Goal: Task Accomplishment & Management: Manage account settings

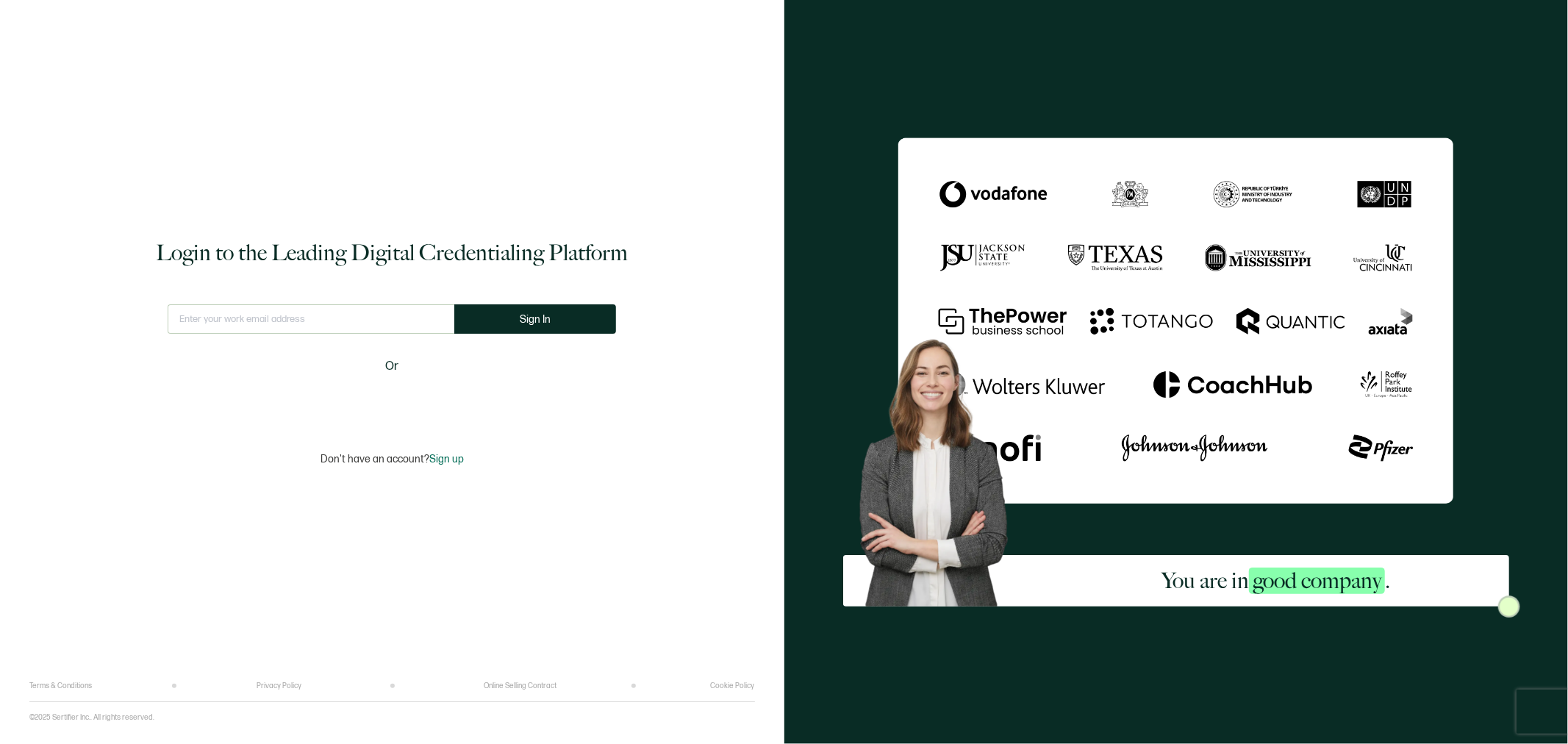
click at [350, 318] on input "text" at bounding box center [311, 319] width 287 height 29
type input "[EMAIL_ADDRESS][DOMAIN_NAME]"
click at [491, 321] on button "Sign In" at bounding box center [541, 319] width 162 height 29
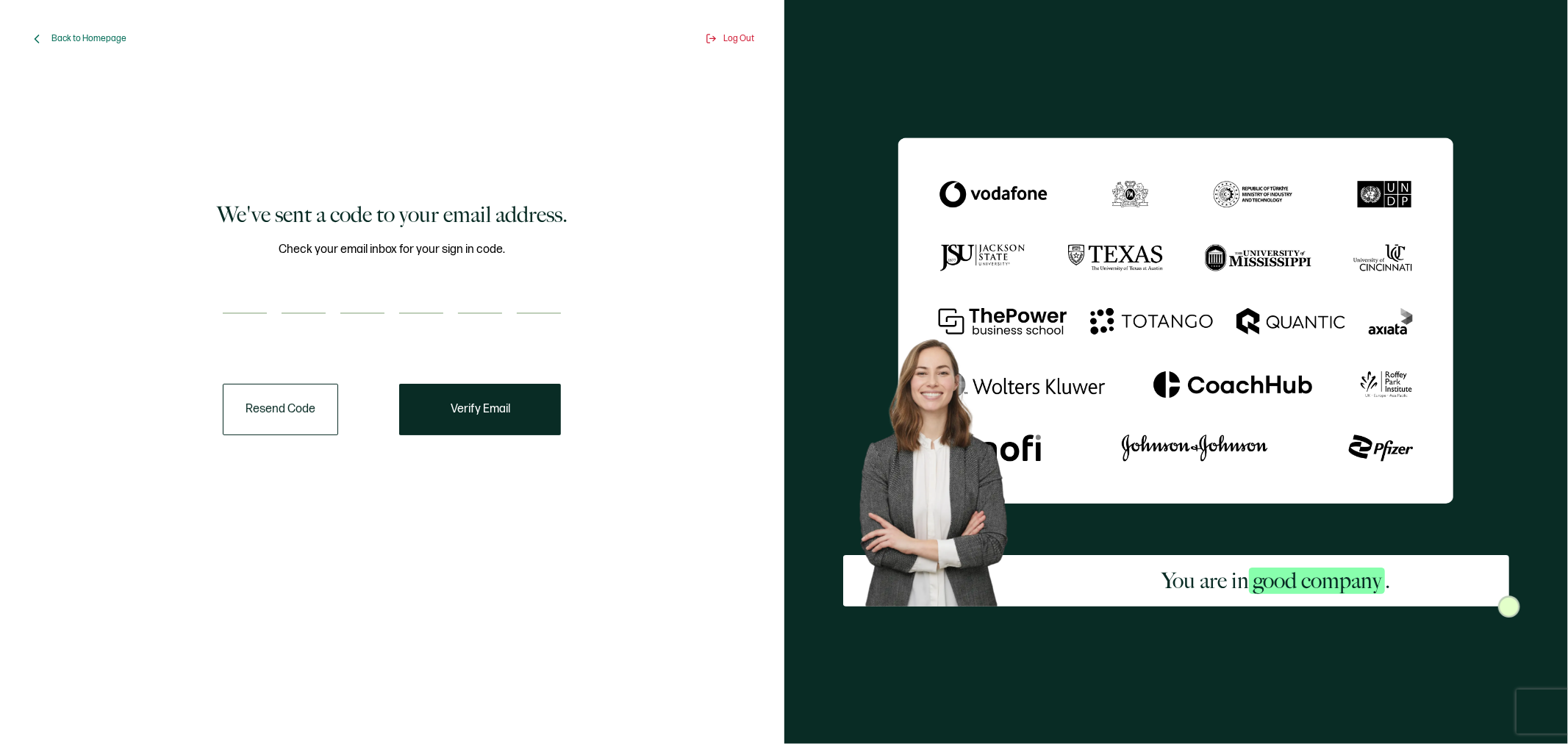
click at [225, 294] on input "number" at bounding box center [244, 299] width 44 height 29
type input "5"
type input "7"
type input "5"
type input "0"
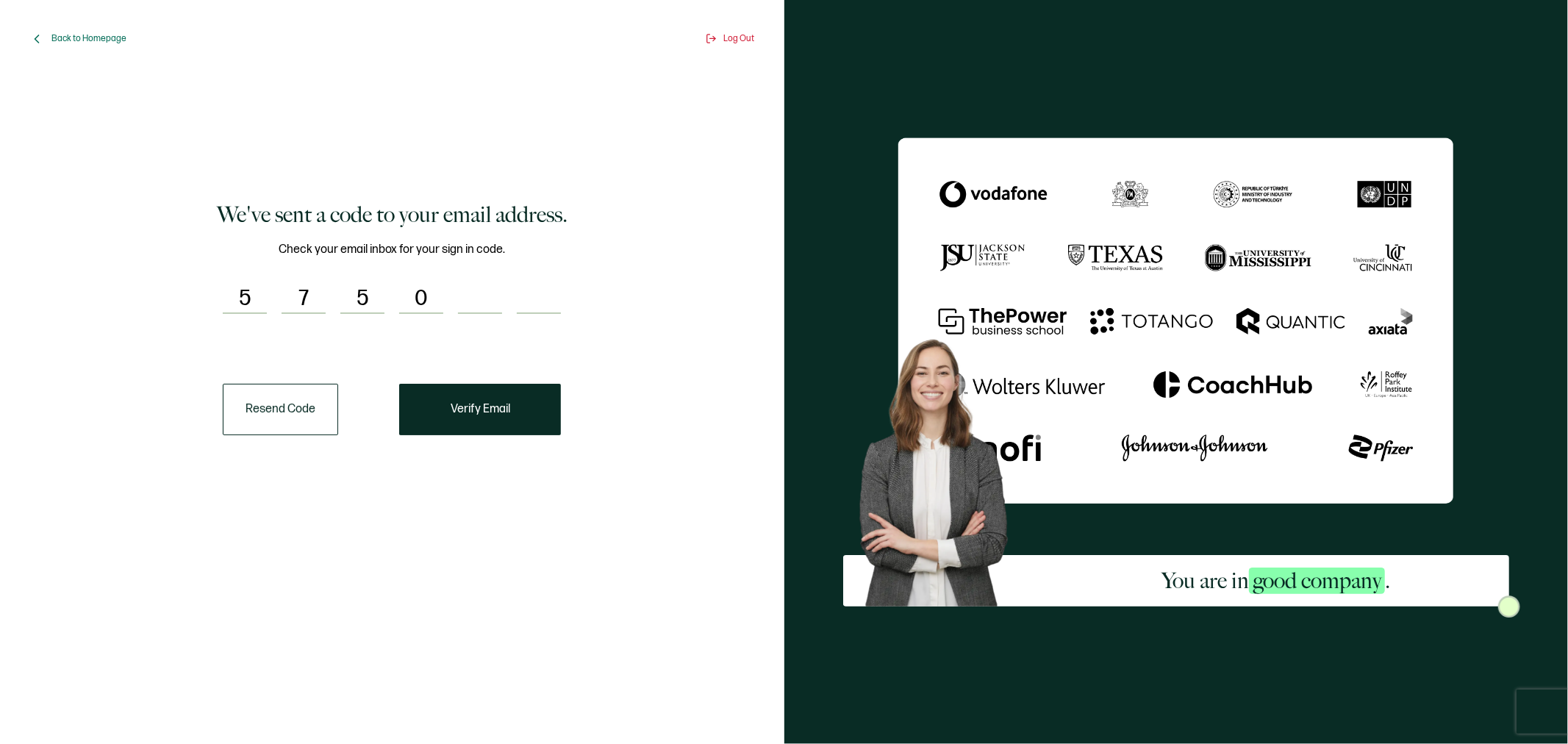
type input "0"
type input "8"
click at [290, 398] on button "Resend Code" at bounding box center [280, 409] width 115 height 51
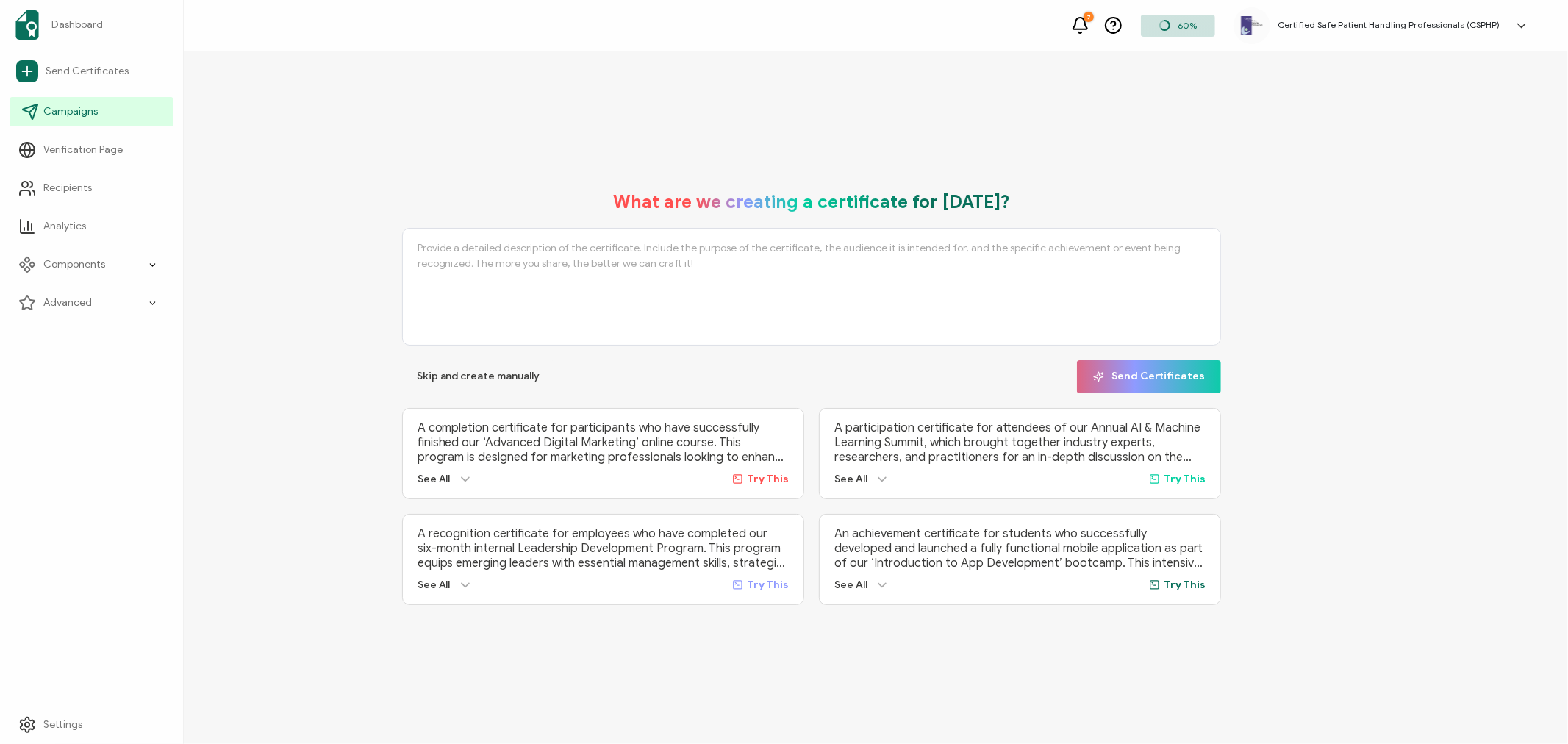
click at [44, 114] on span "Campaigns" at bounding box center [71, 112] width 54 height 15
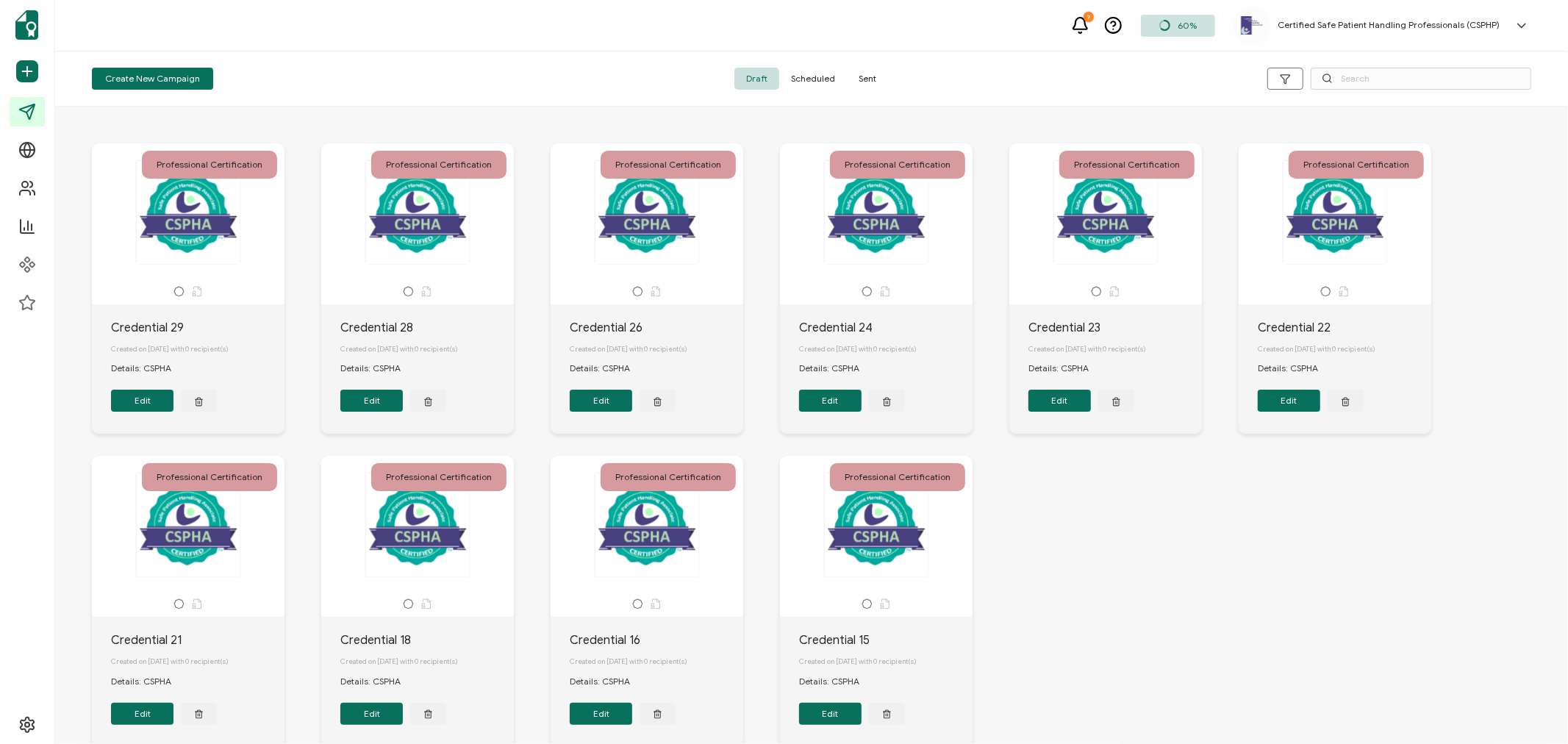
click at [869, 74] on span "Sent" at bounding box center [867, 79] width 41 height 22
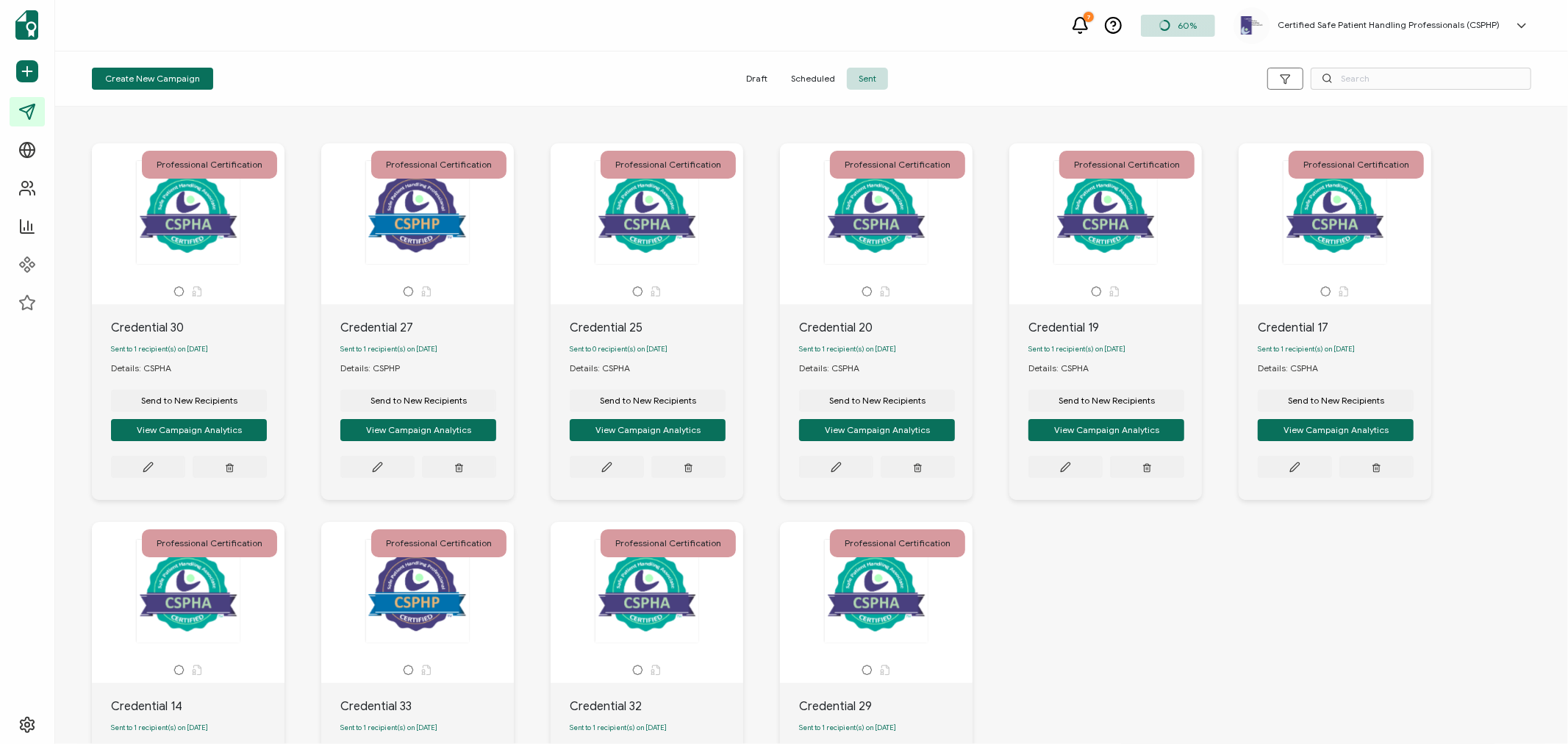
scroll to position [233, 0]
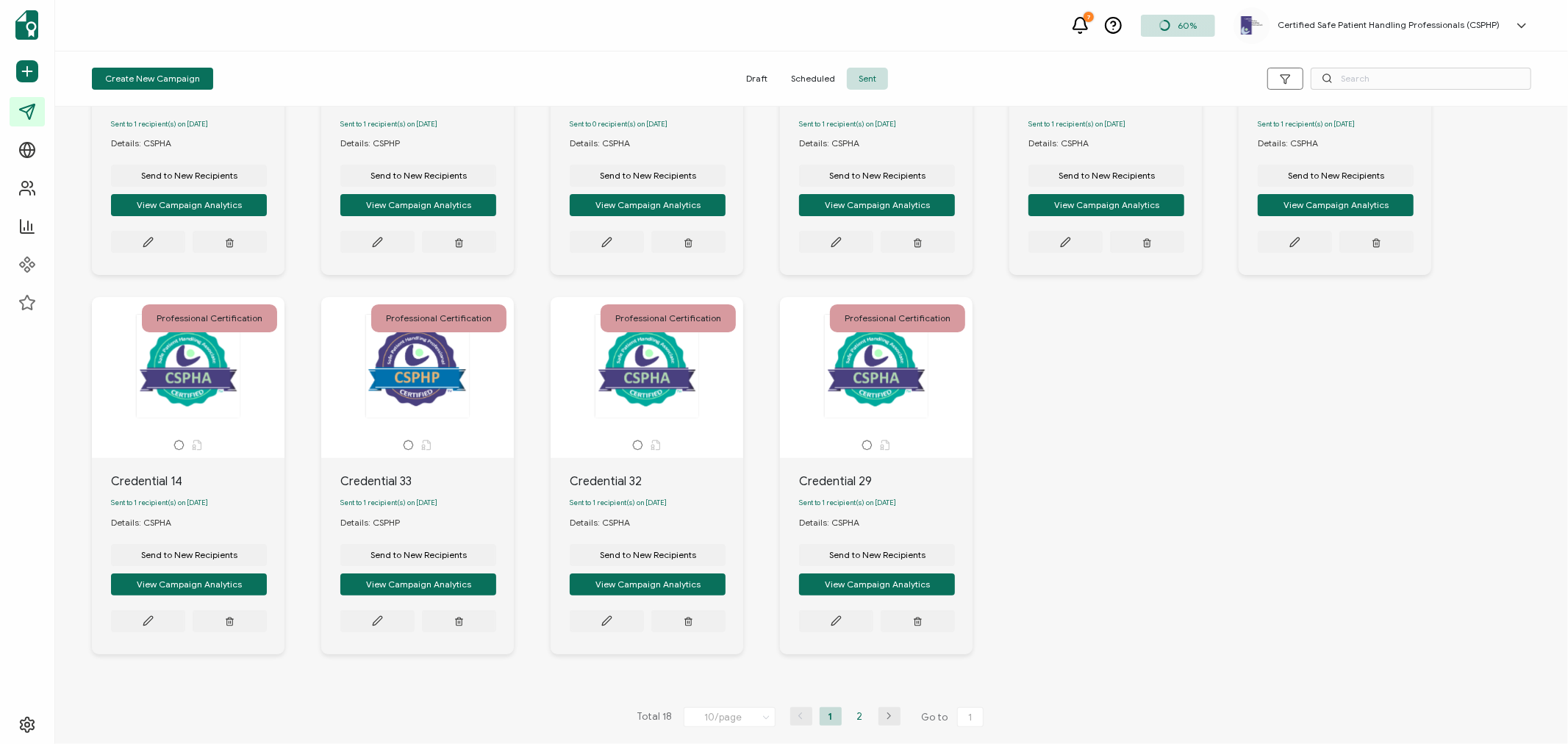
click at [860, 718] on li "2" at bounding box center [860, 716] width 22 height 18
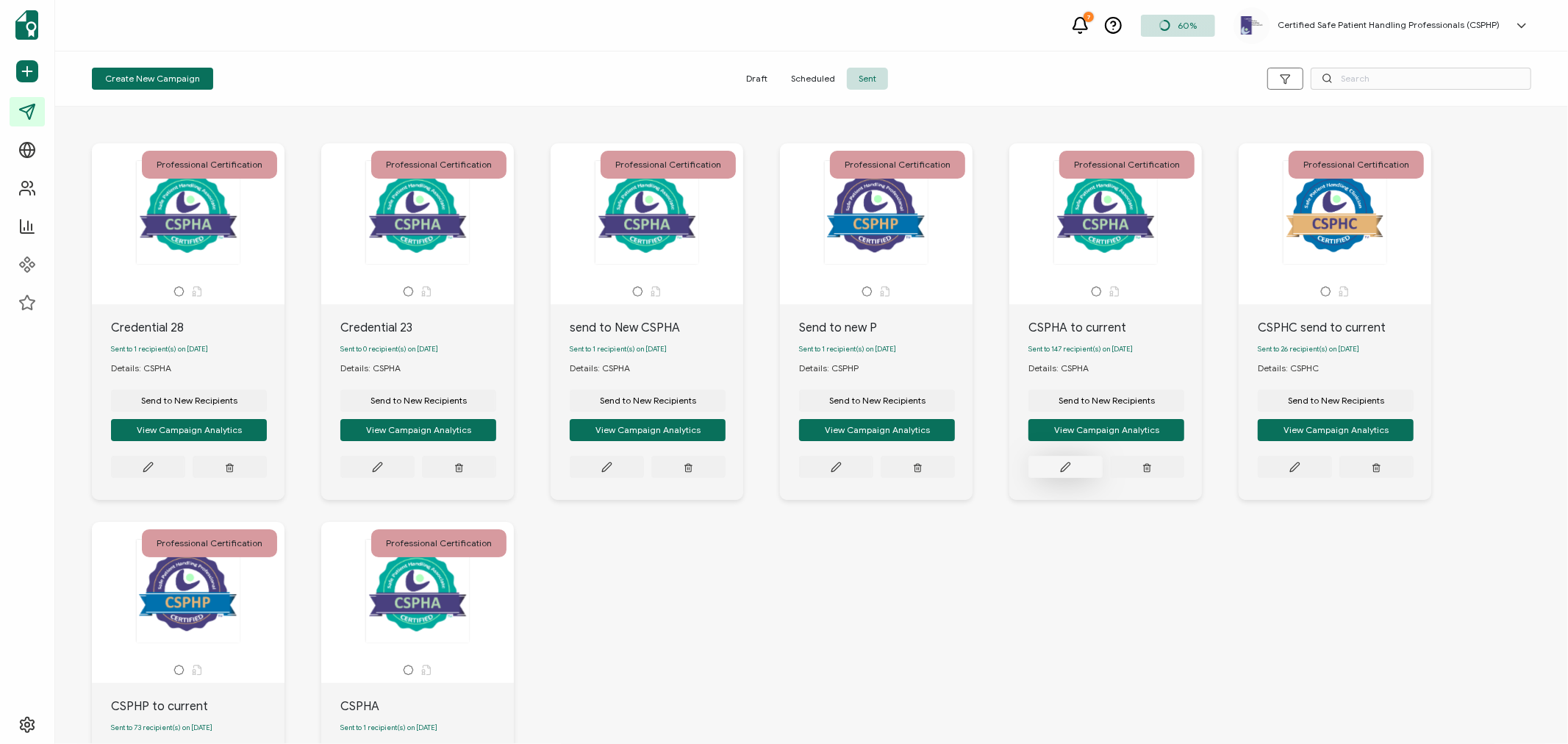
click at [1063, 469] on icon at bounding box center [1065, 467] width 11 height 11
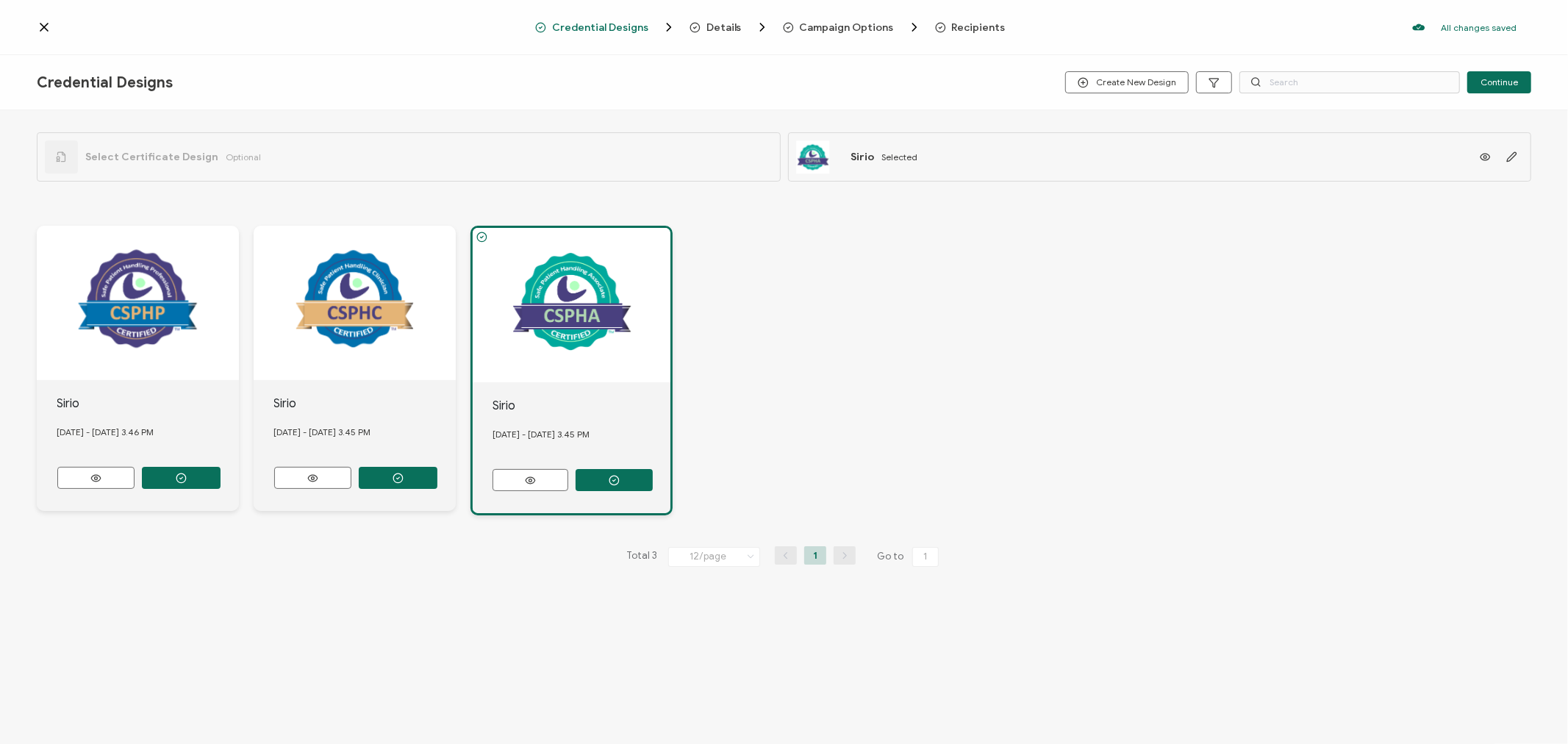
click at [960, 27] on span "Recipients" at bounding box center [978, 27] width 53 height 11
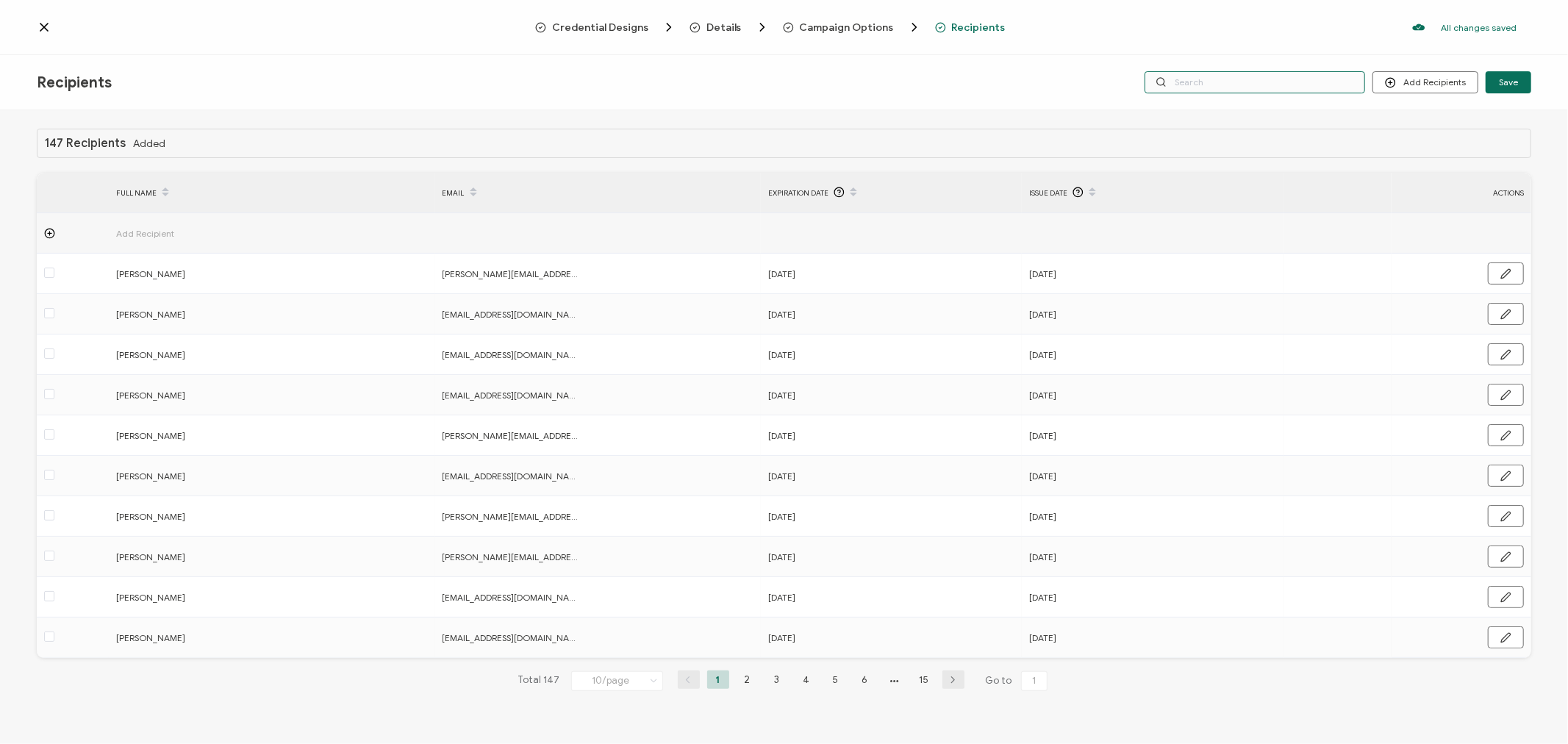
click at [1202, 85] on input "text" at bounding box center [1255, 82] width 220 height 22
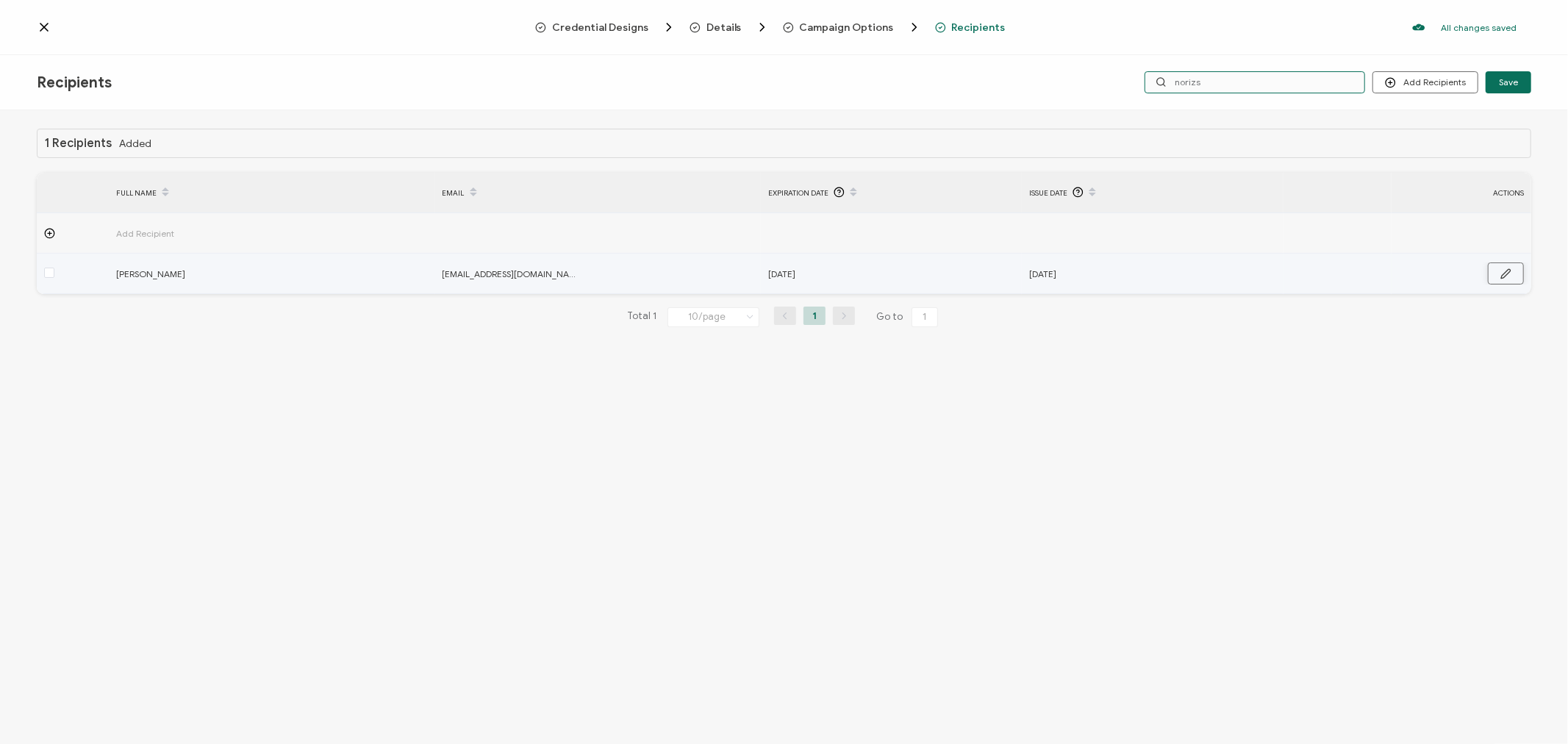
type input "norizs"
click at [1503, 270] on icon "button" at bounding box center [1506, 274] width 11 height 11
click at [871, 267] on input "[DATE]" at bounding box center [832, 275] width 129 height 23
type input "[DATE]"
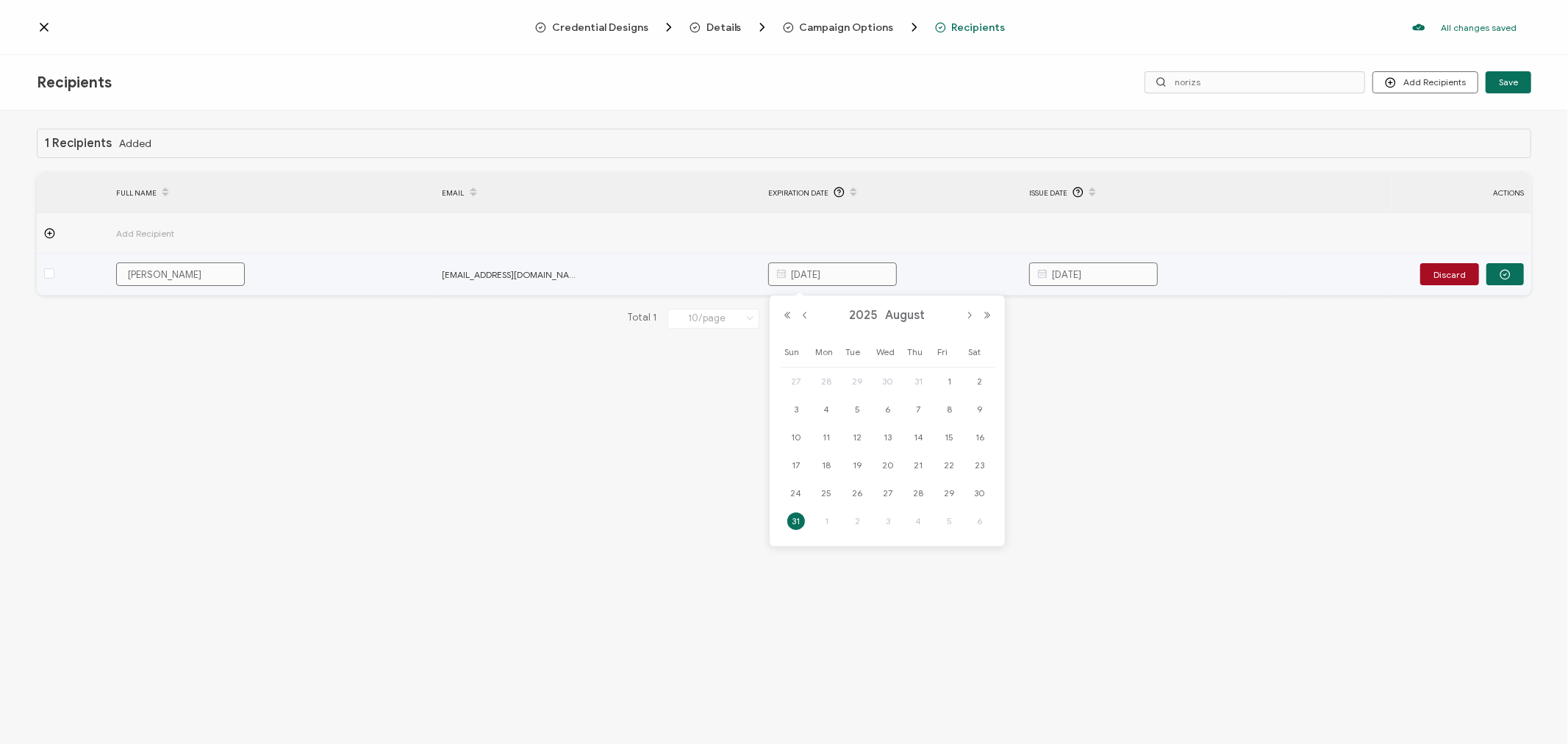
click at [1122, 269] on input "[DATE]" at bounding box center [1093, 275] width 129 height 23
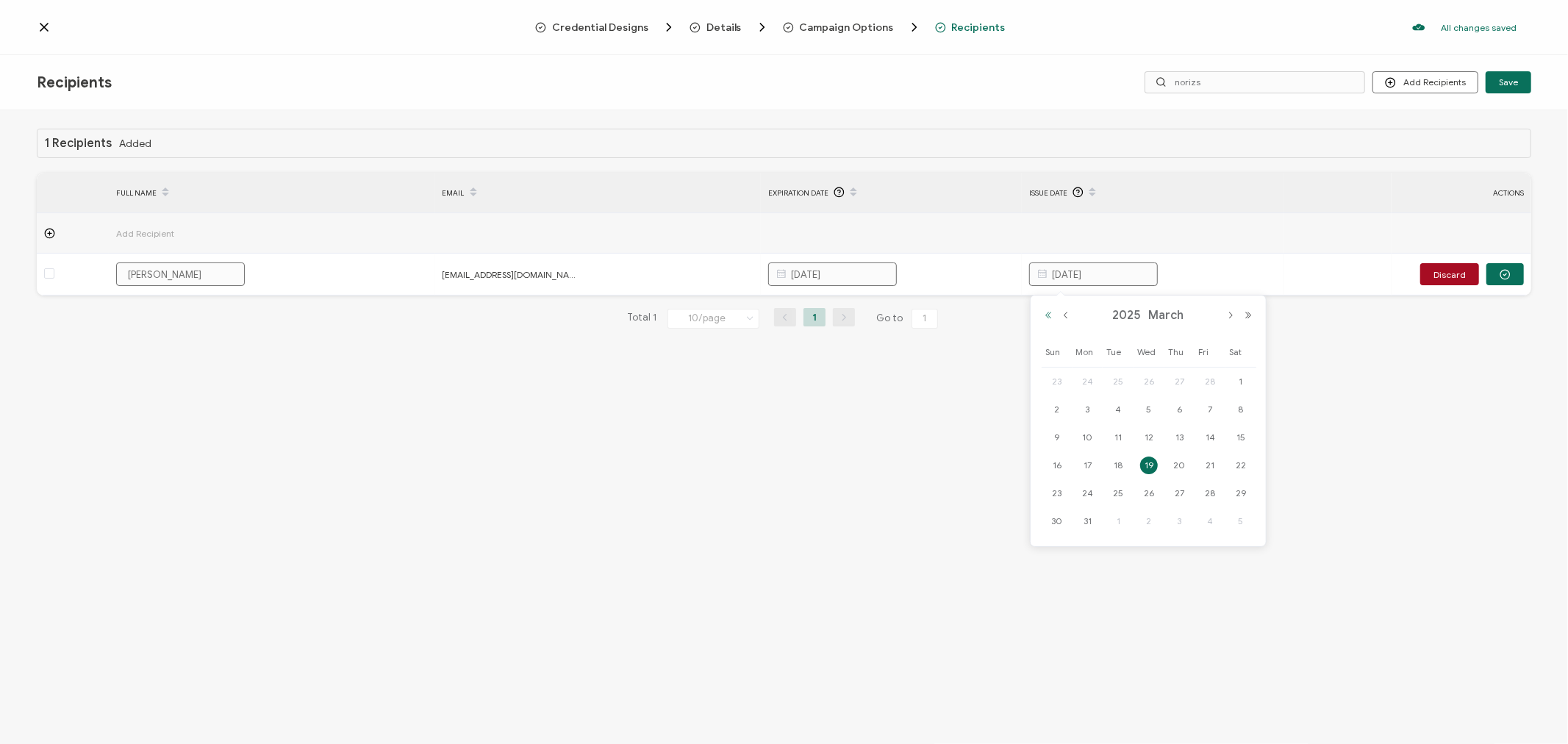
click at [1046, 316] on button "Previous Year" at bounding box center [1048, 315] width 17 height 11
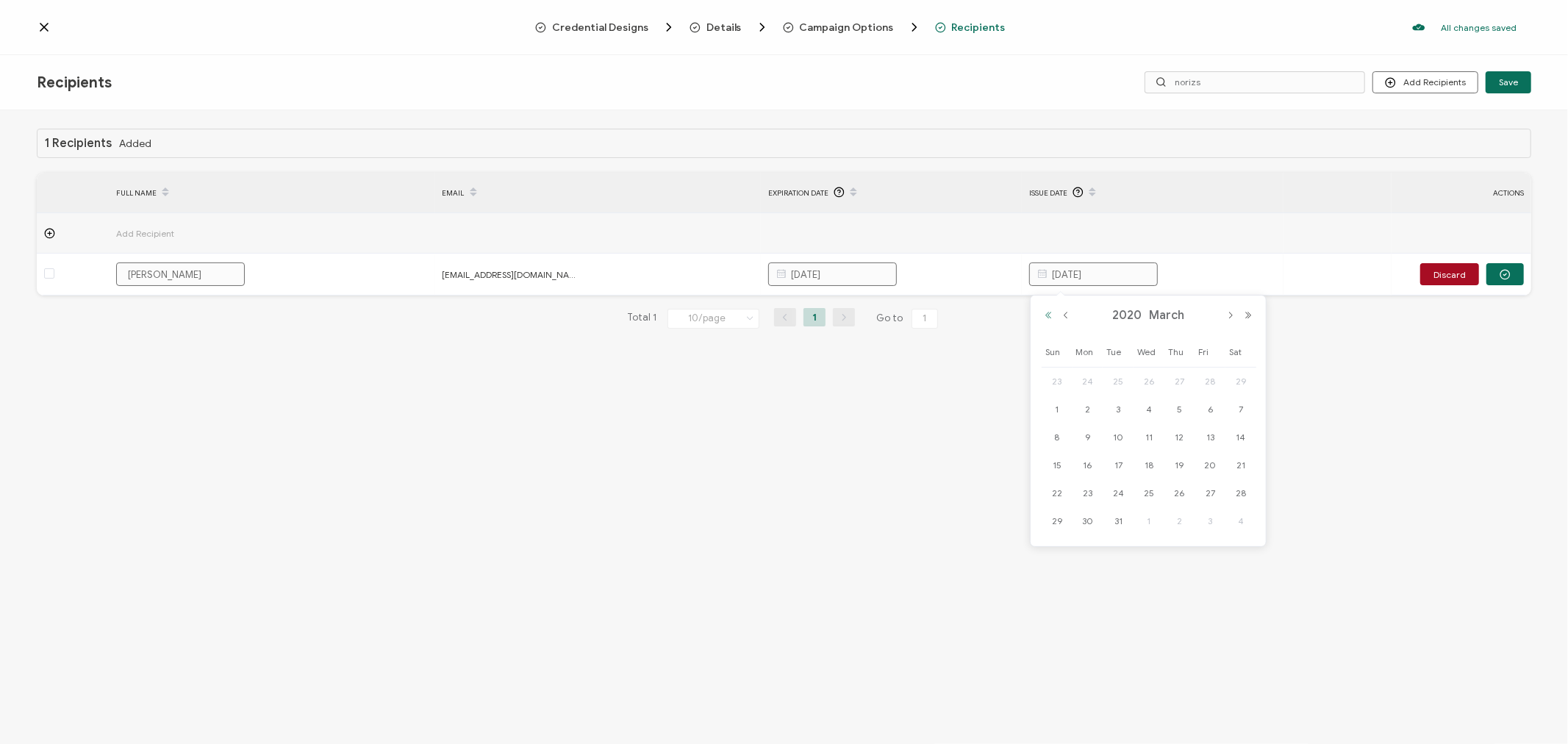
click at [1046, 316] on button "Previous Year" at bounding box center [1048, 315] width 17 height 11
click at [1228, 310] on button "Next Month" at bounding box center [1231, 315] width 17 height 11
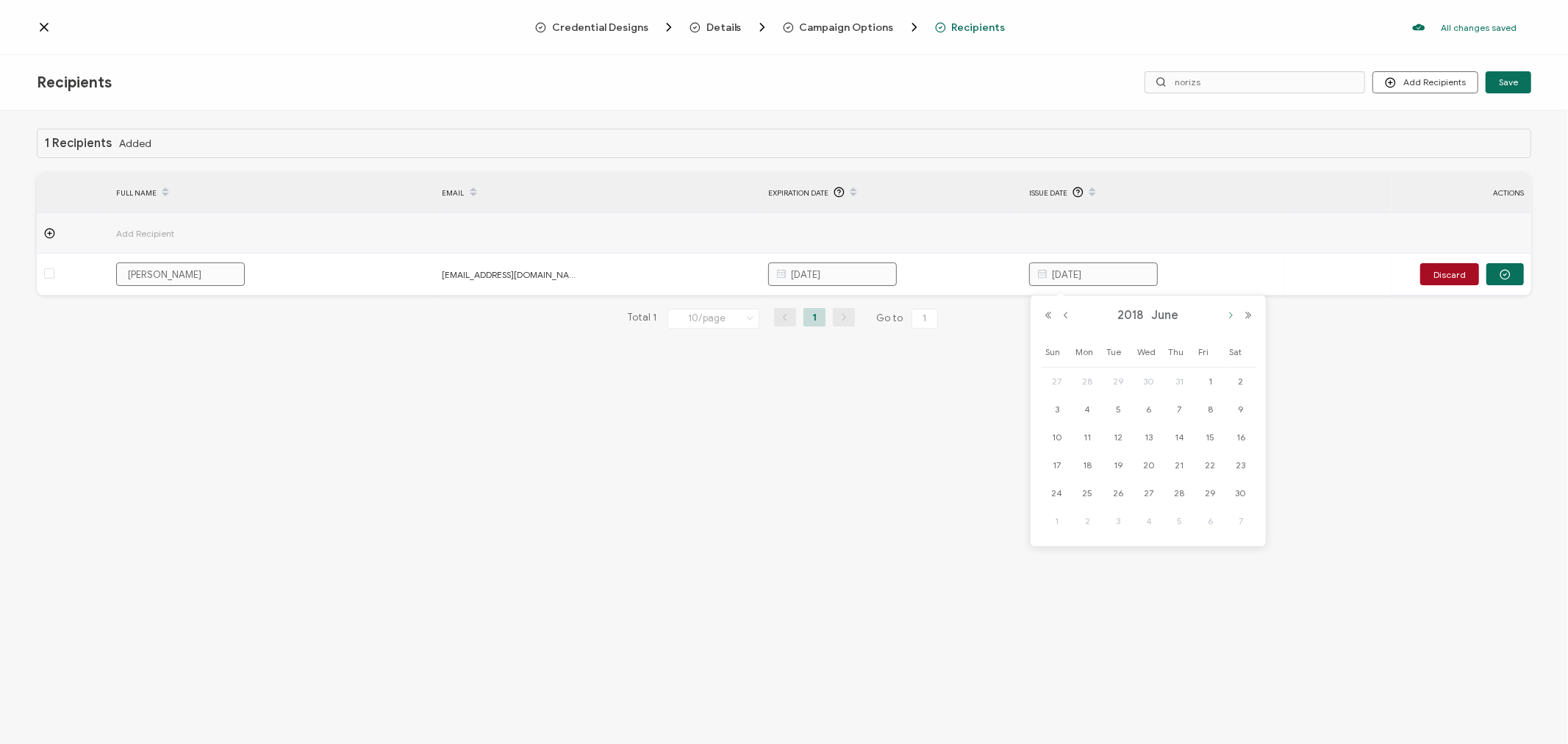
click at [1228, 310] on button "Next Month" at bounding box center [1231, 315] width 17 height 11
click at [1176, 488] on span "30" at bounding box center [1180, 494] width 17 height 17
type input "[DATE]"
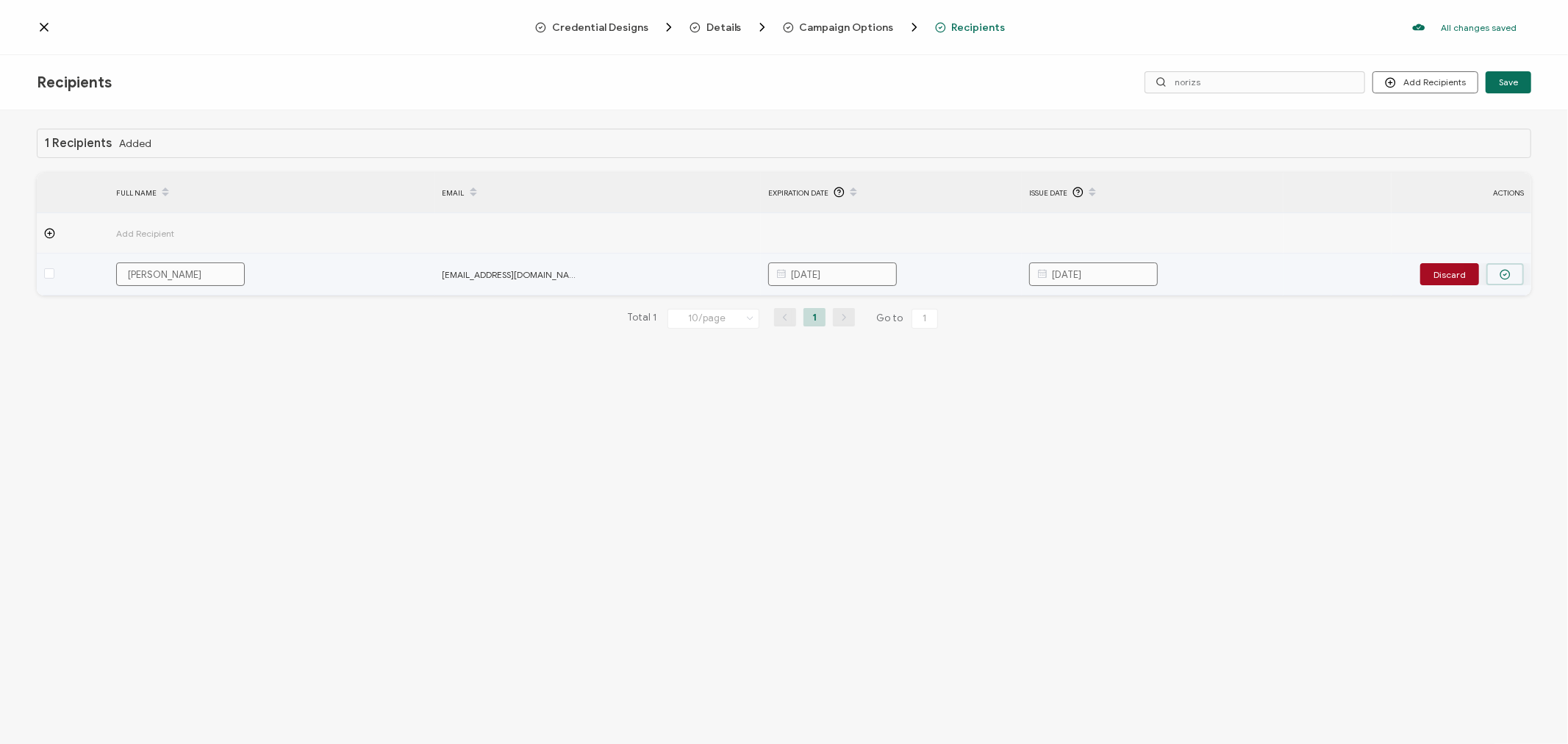
click at [1507, 274] on icon "button" at bounding box center [1505, 275] width 3 height 2
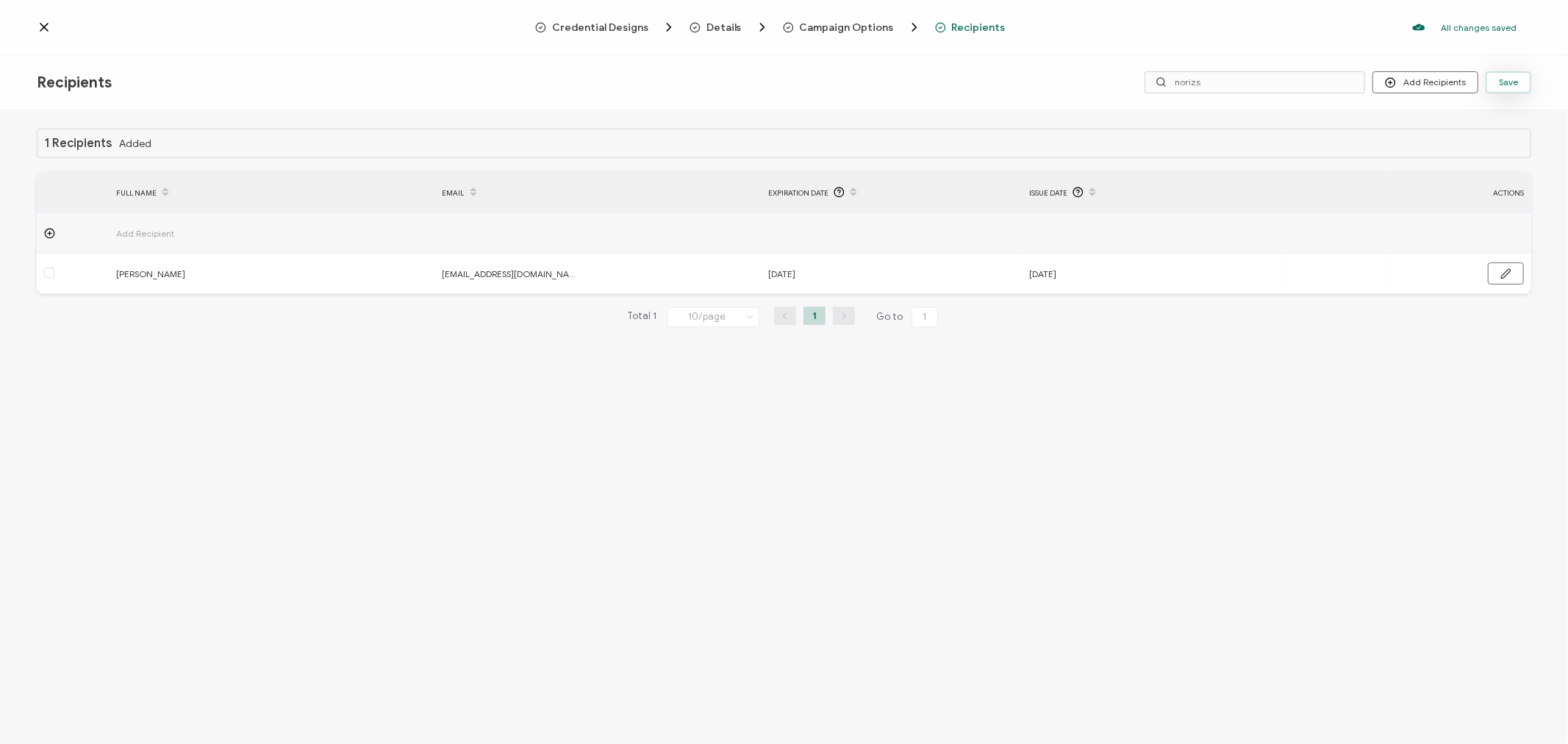
click at [1513, 79] on span "Save" at bounding box center [1509, 81] width 19 height 9
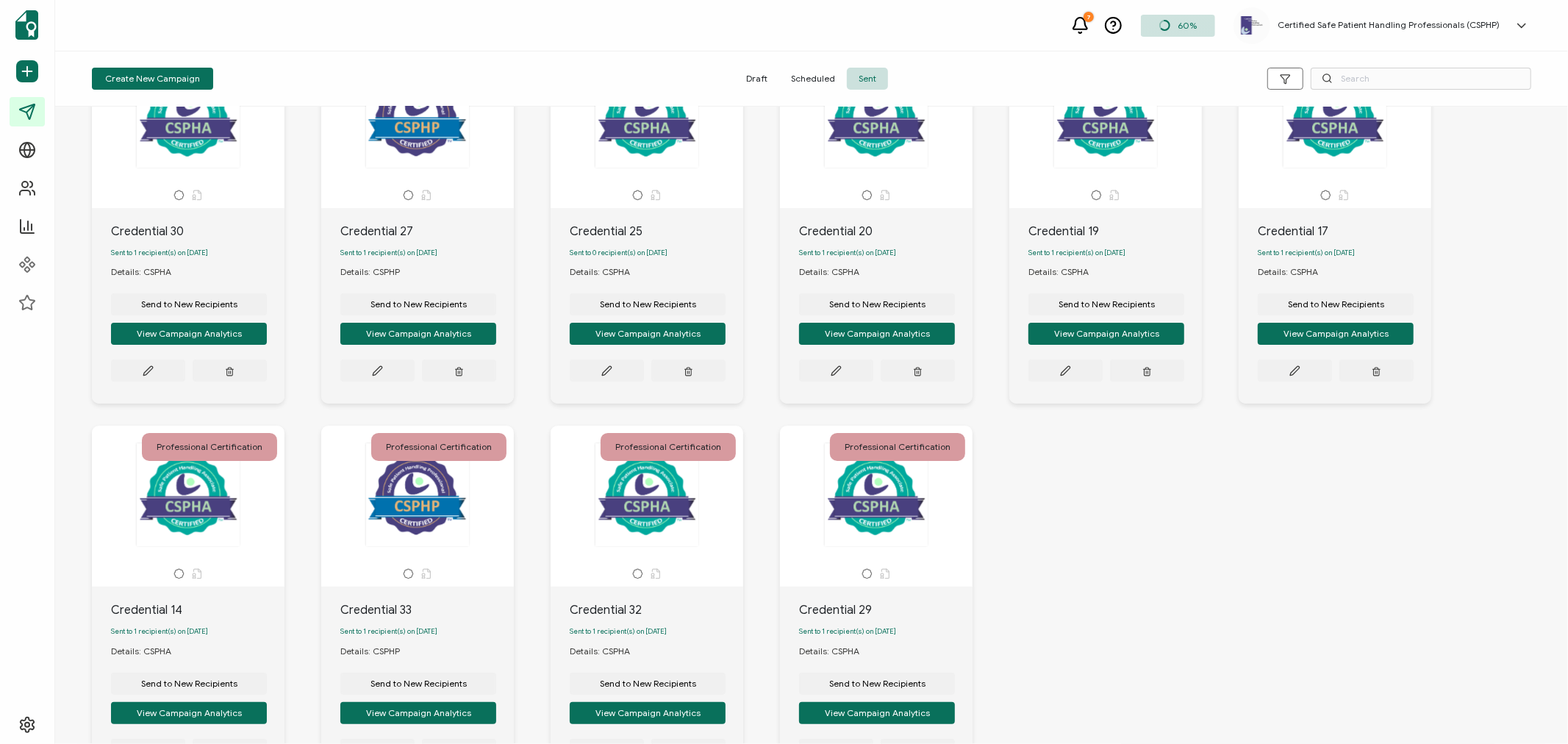
scroll to position [233, 0]
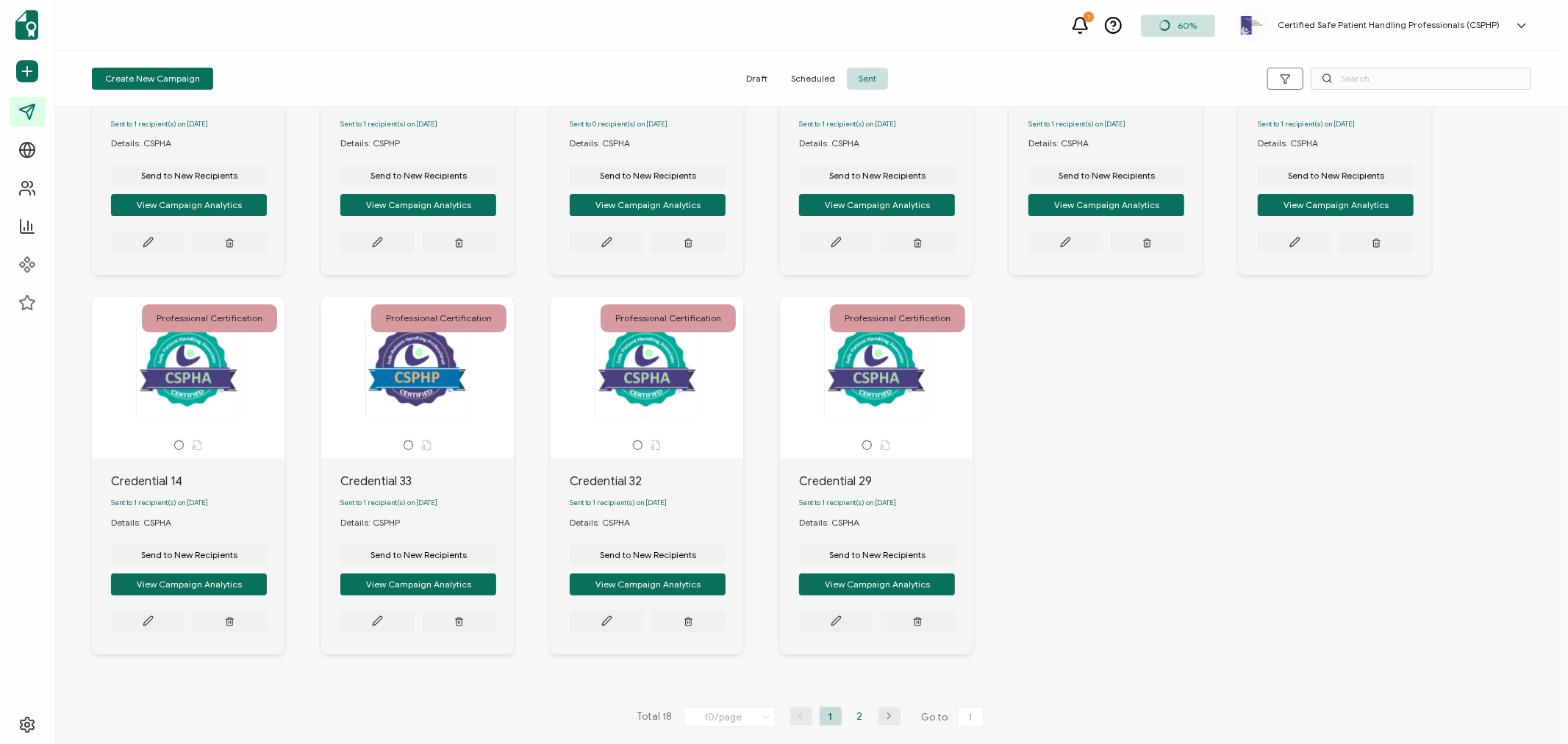
click at [856, 715] on li "2" at bounding box center [860, 716] width 22 height 18
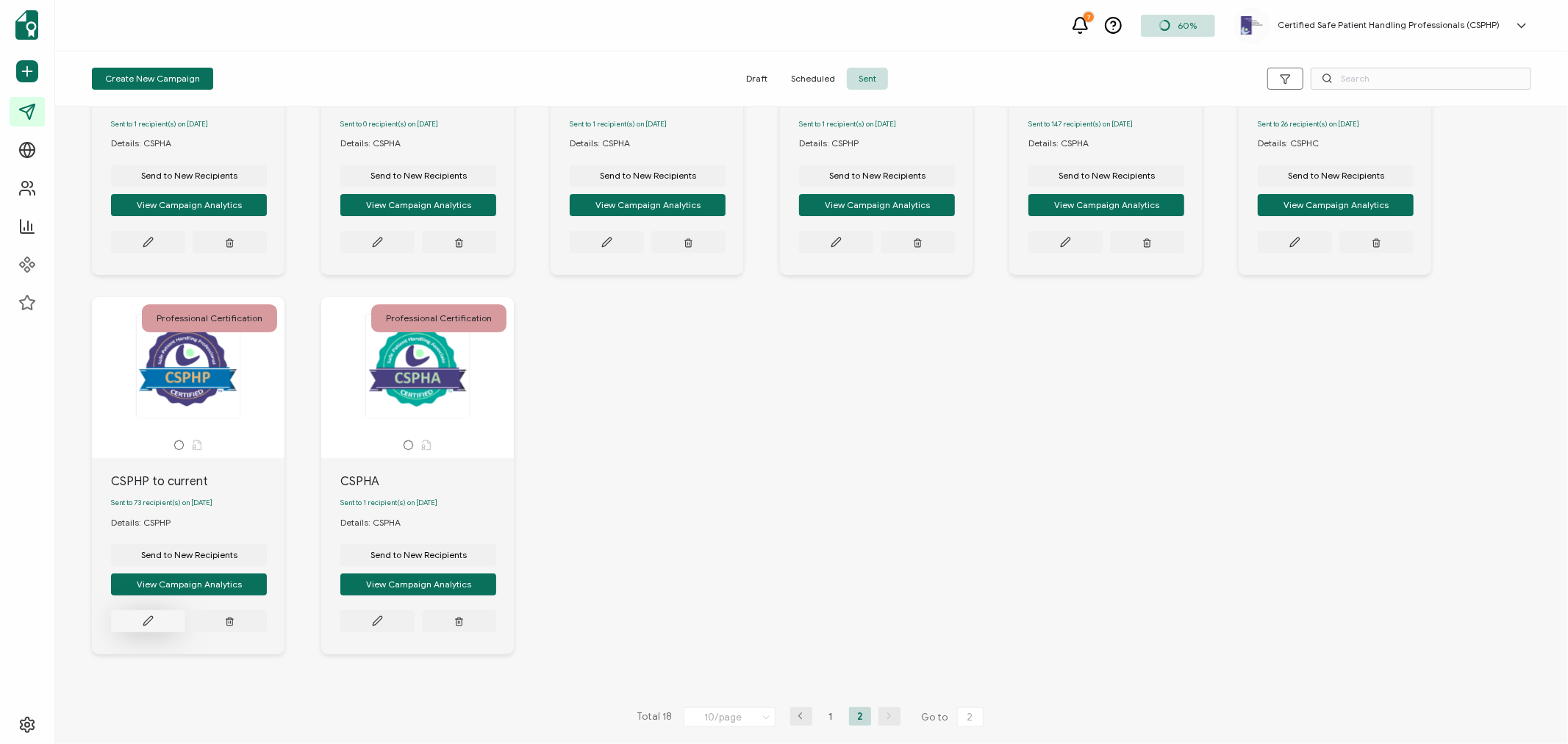
click at [150, 616] on icon at bounding box center [147, 621] width 11 height 11
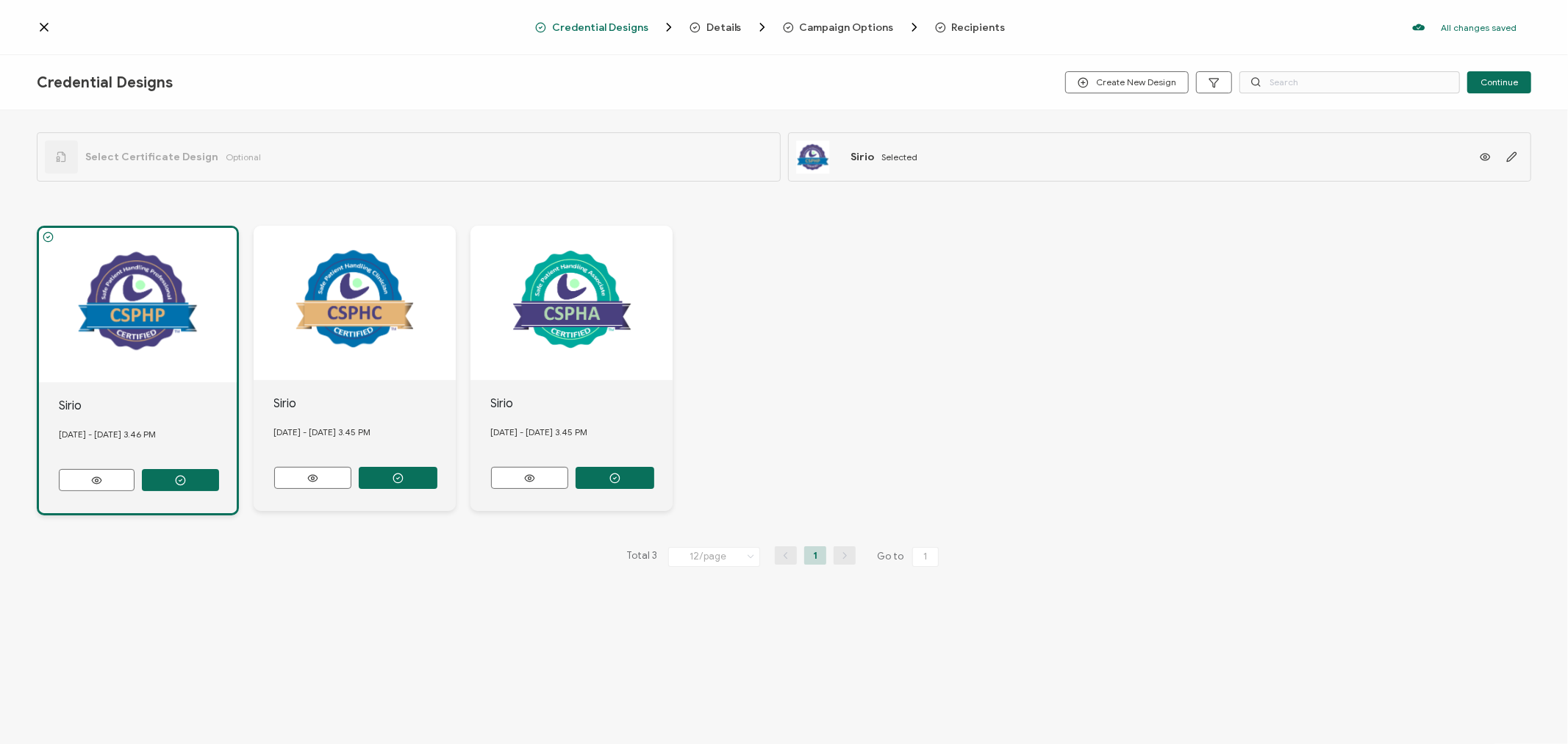
click at [983, 26] on span "Recipients" at bounding box center [978, 27] width 53 height 11
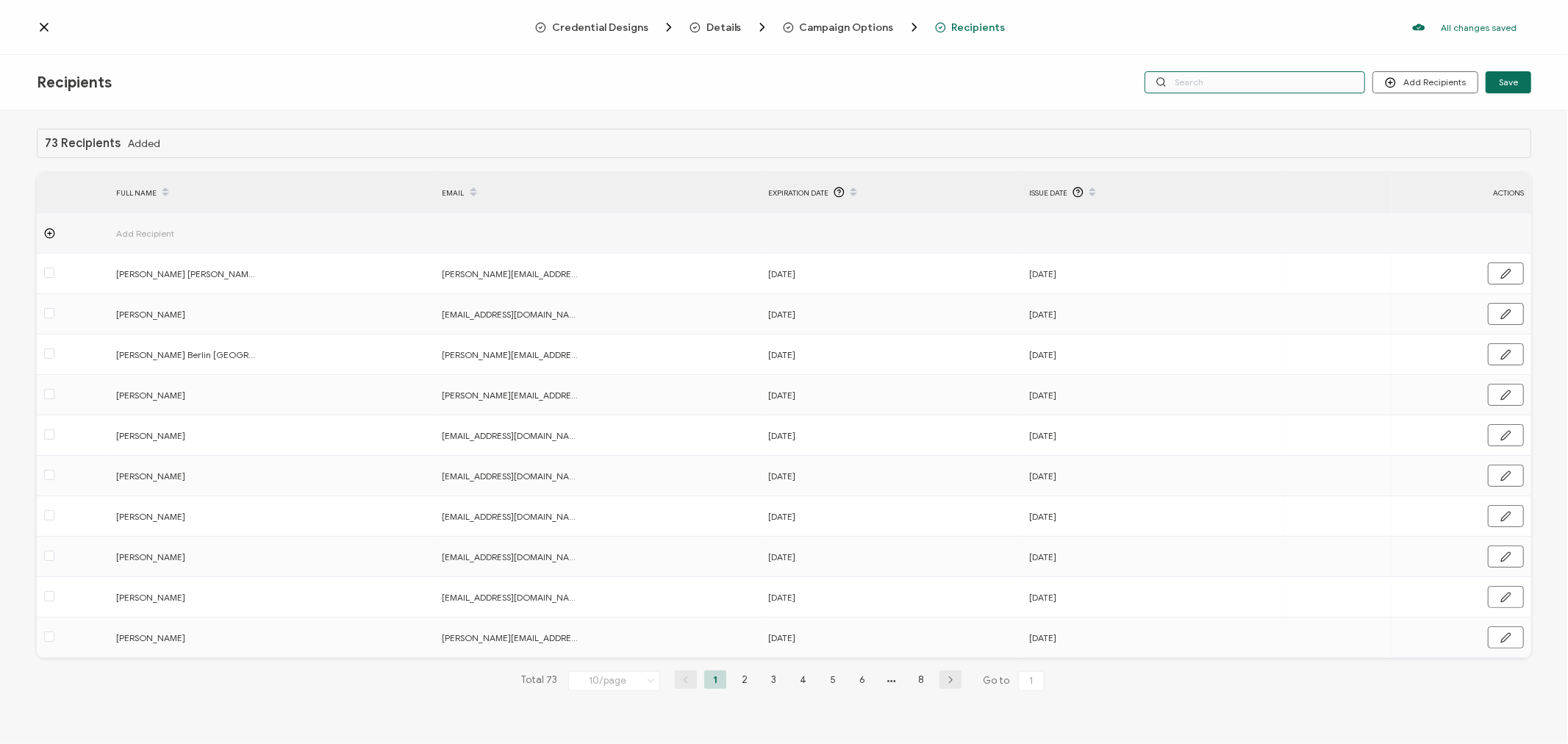
click at [1280, 86] on input "text" at bounding box center [1255, 82] width 220 height 22
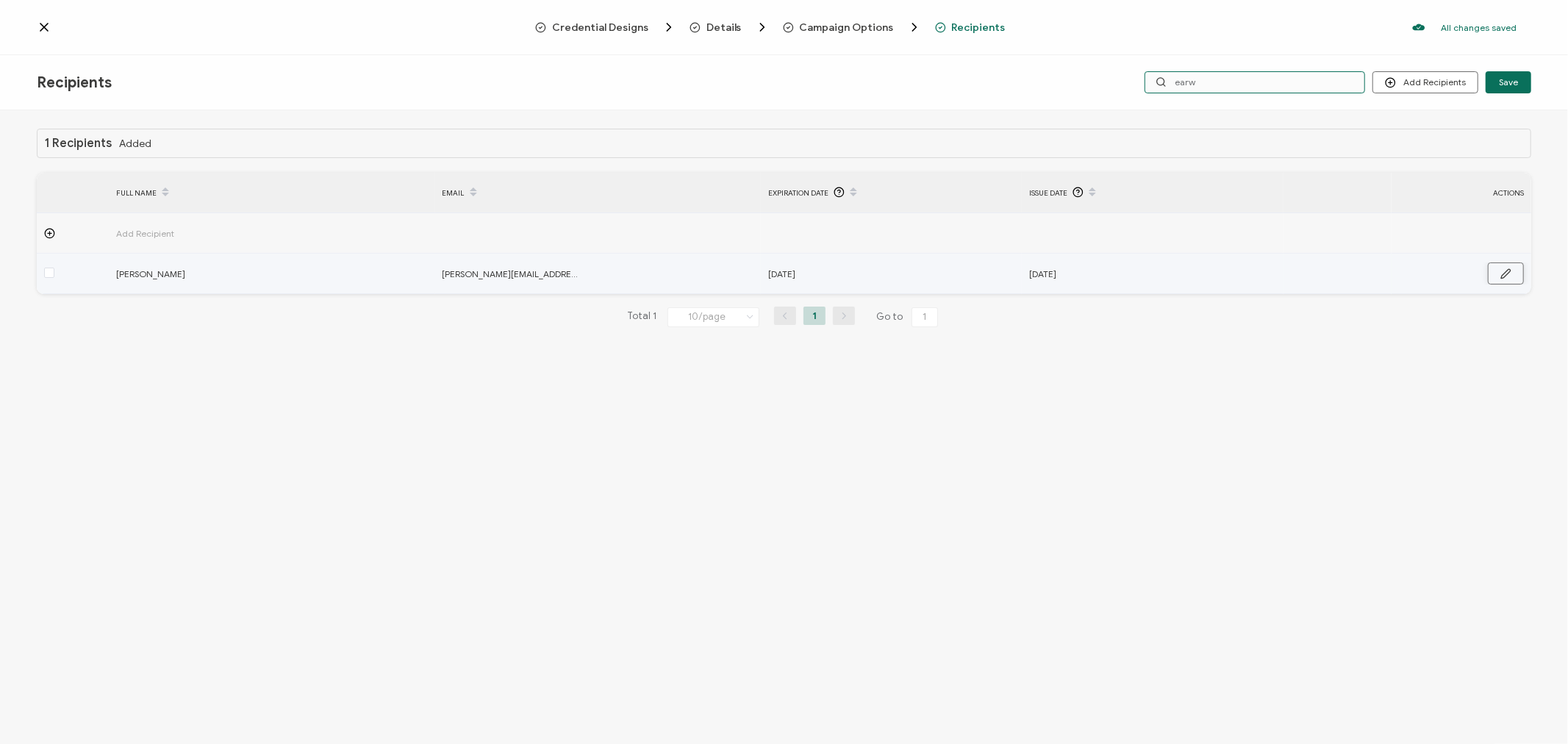
type input "earw"
click at [1496, 275] on button "button" at bounding box center [1506, 274] width 36 height 22
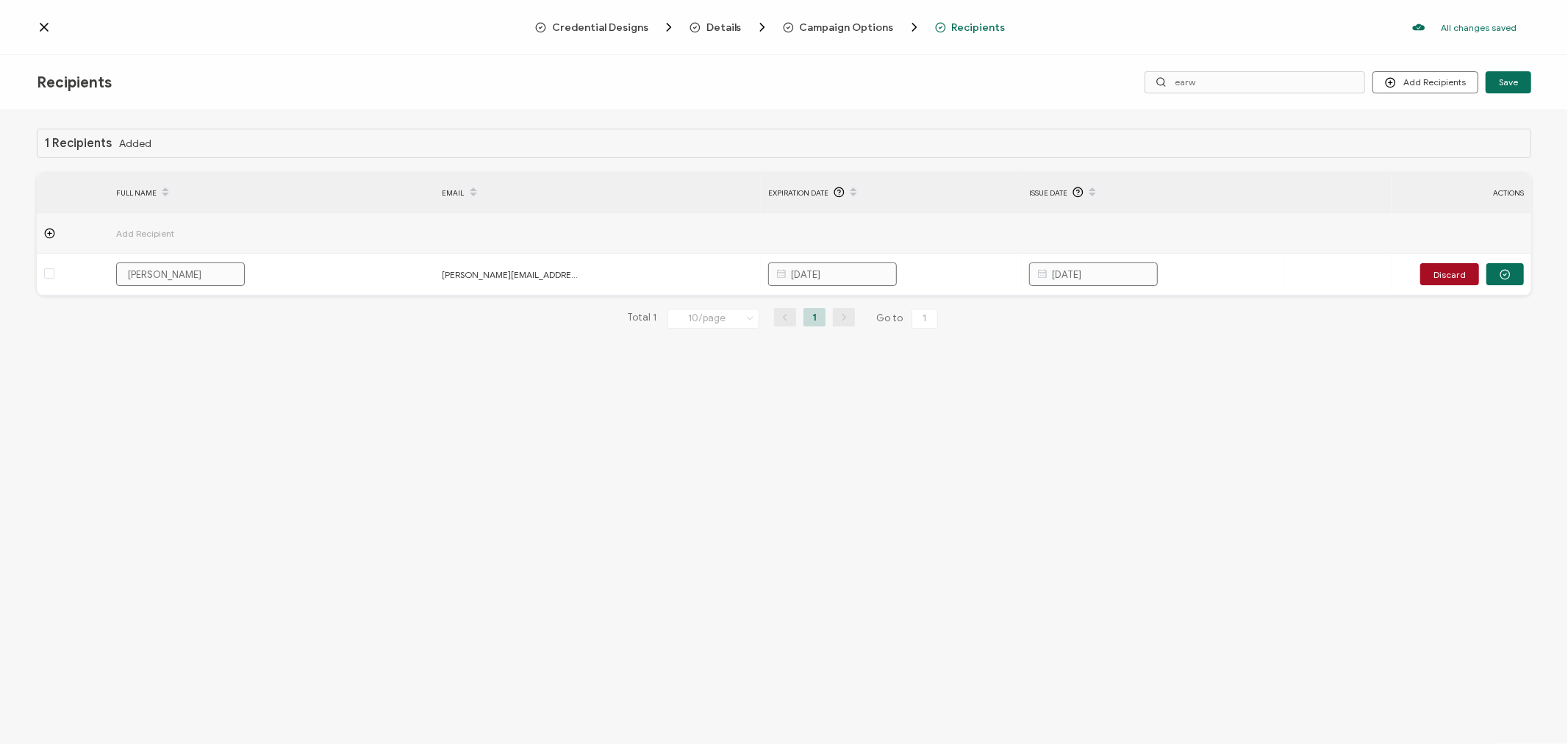
click at [900, 564] on div "1 Recipients Added FULL NAME EMAIL Expiration Date Issue Date ACTIONS Add Recip…" at bounding box center [784, 429] width 1568 height 637
click at [42, 23] on icon at bounding box center [44, 26] width 15 height 15
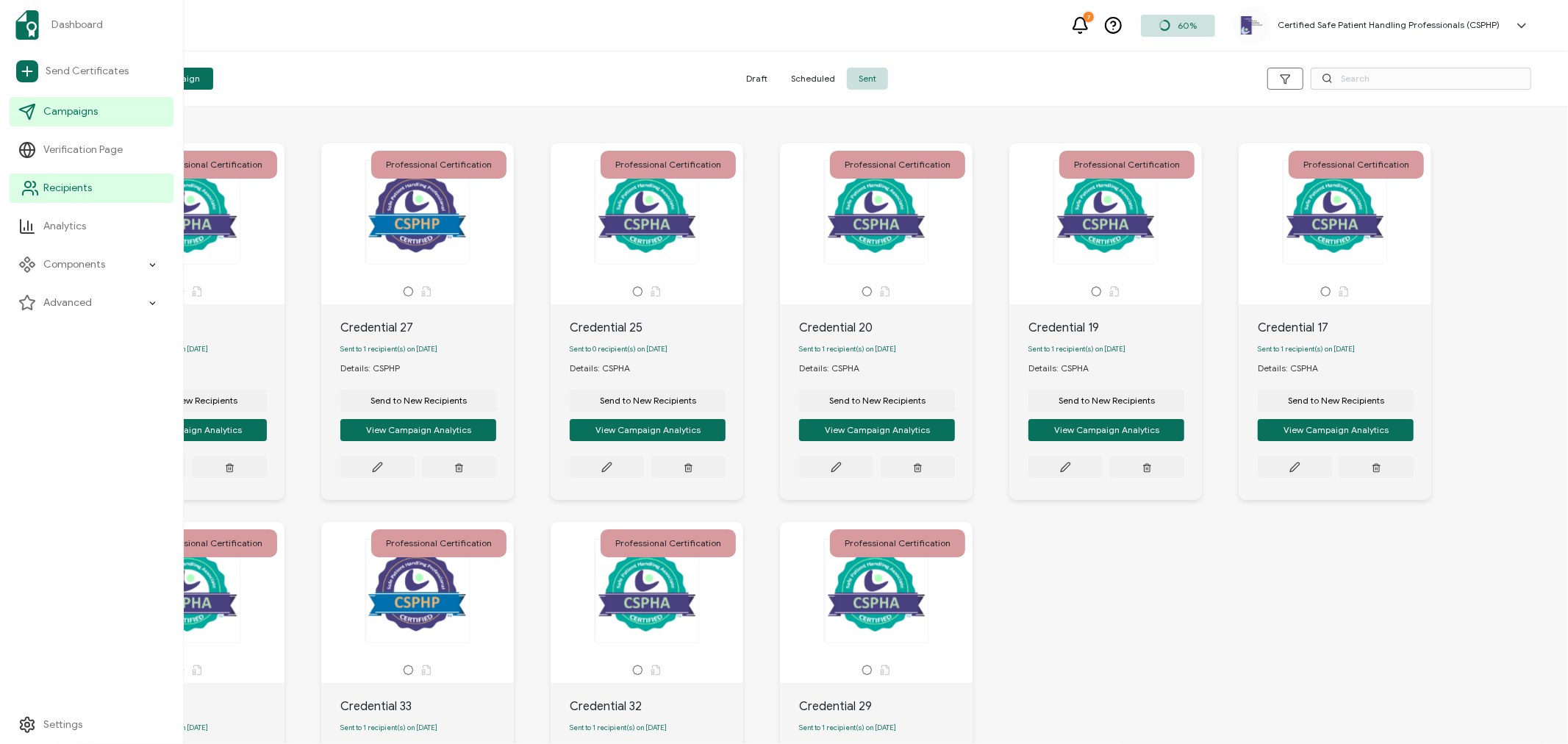
click at [63, 193] on span "Recipients" at bounding box center [68, 188] width 48 height 15
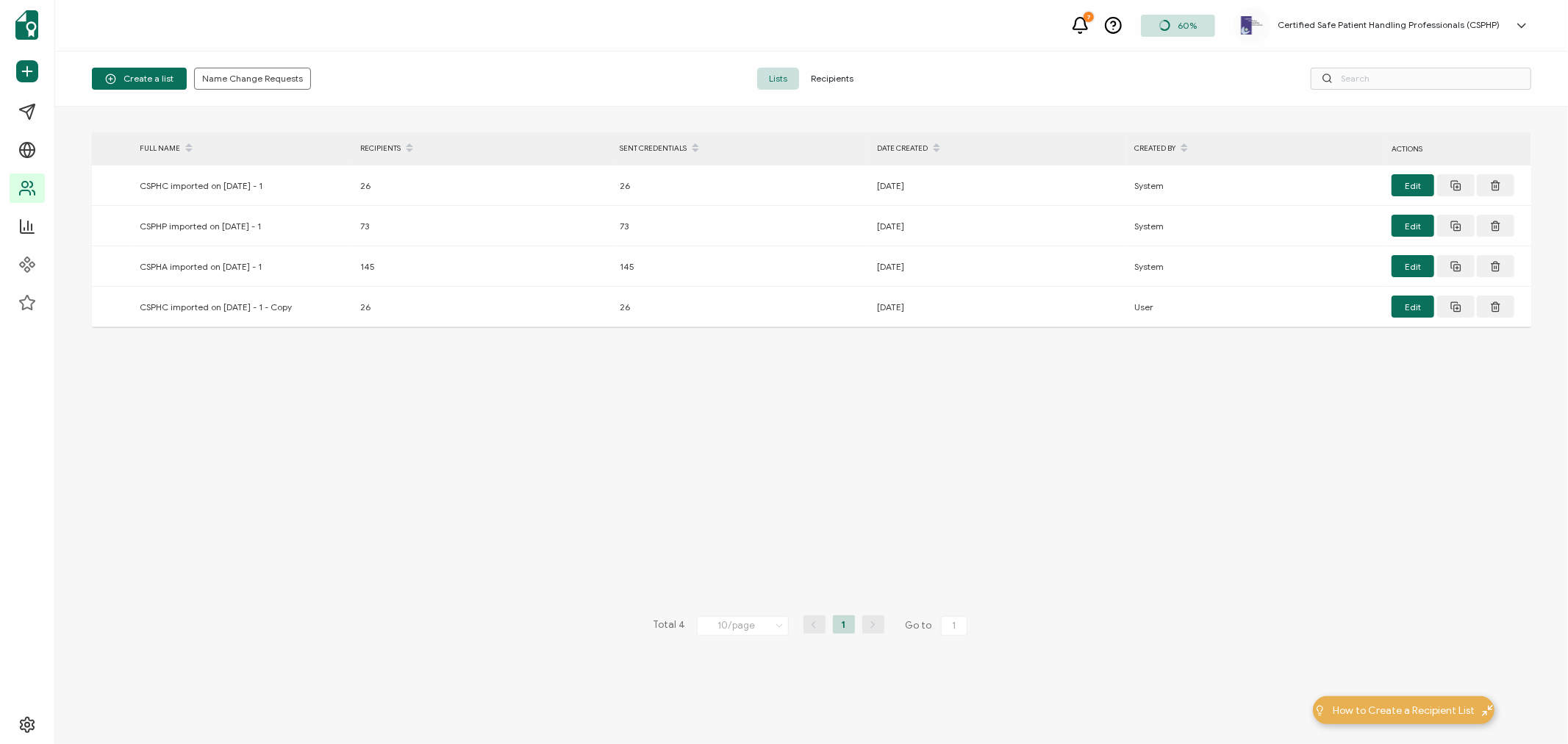
click at [836, 79] on span "Recipients" at bounding box center [832, 79] width 66 height 22
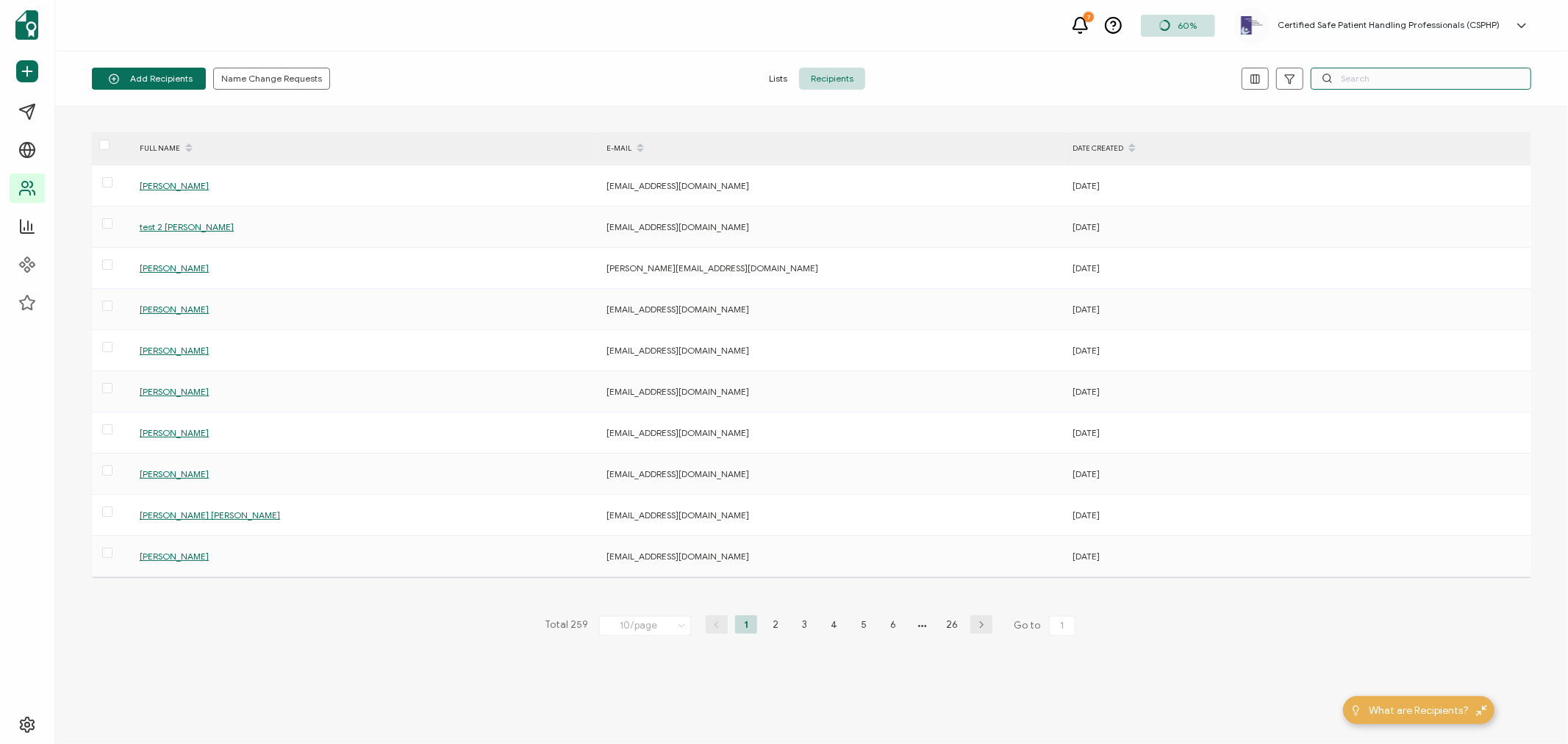
click at [1358, 81] on input "text" at bounding box center [1421, 79] width 220 height 22
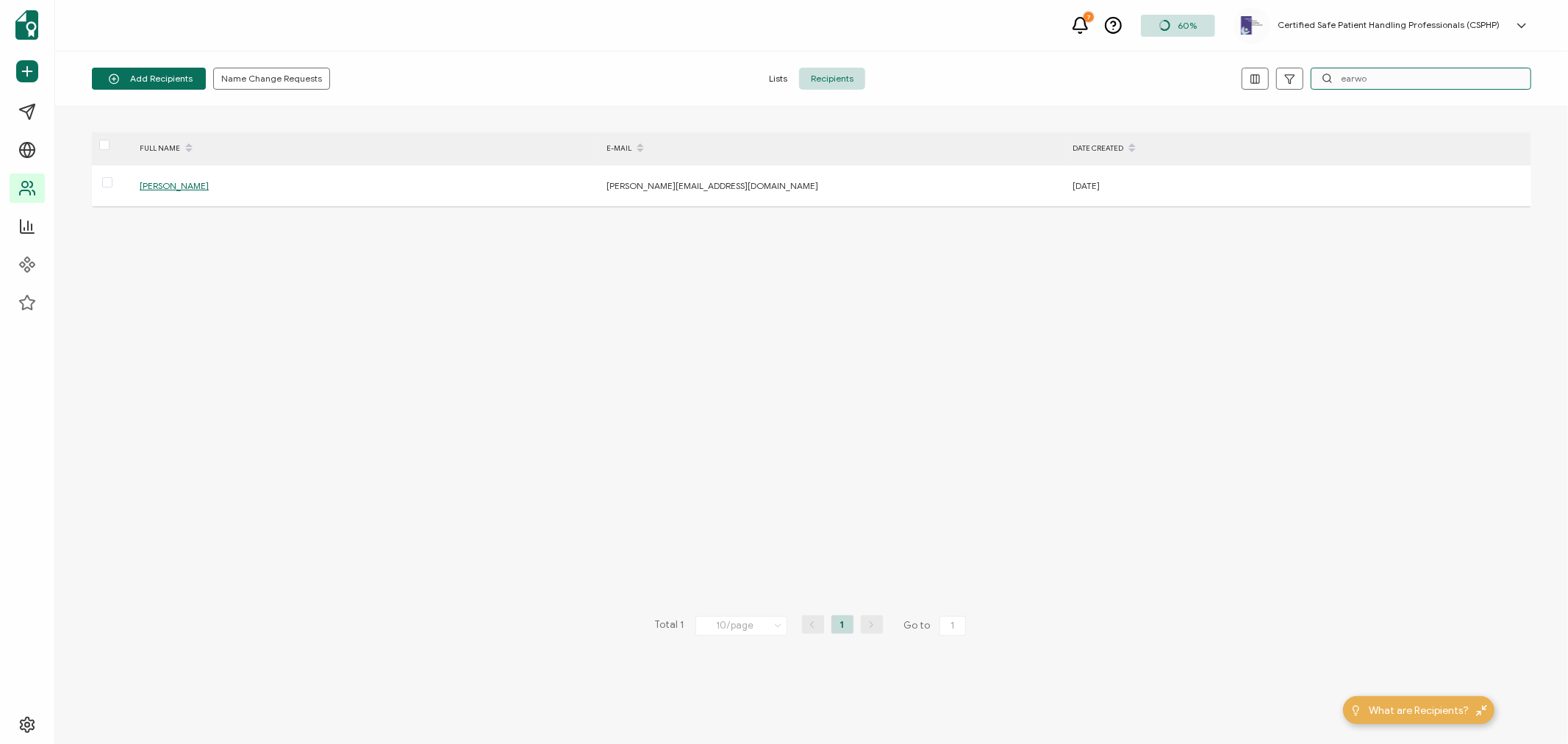
type input "earwo"
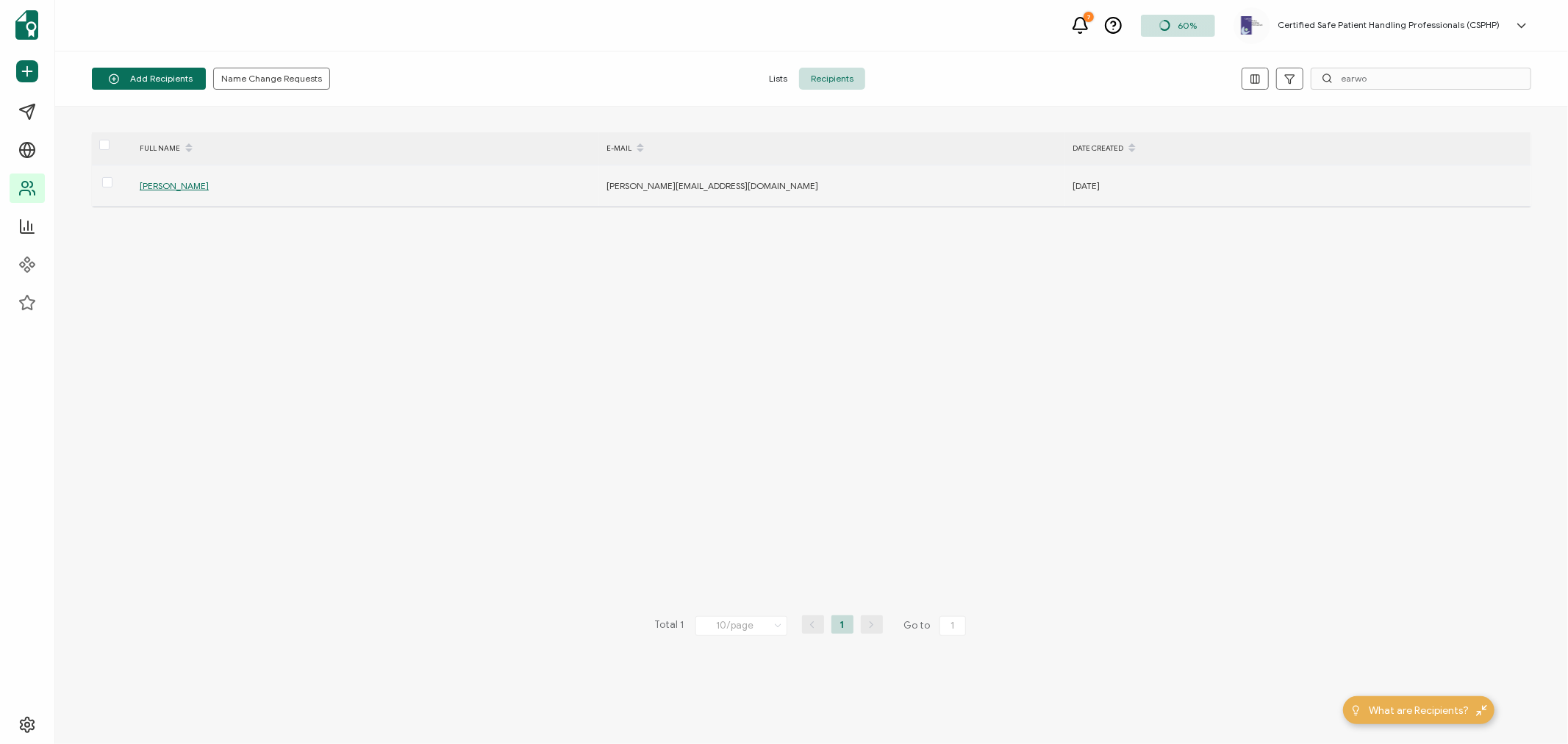
click at [163, 187] on span "[PERSON_NAME]" at bounding box center [174, 185] width 69 height 11
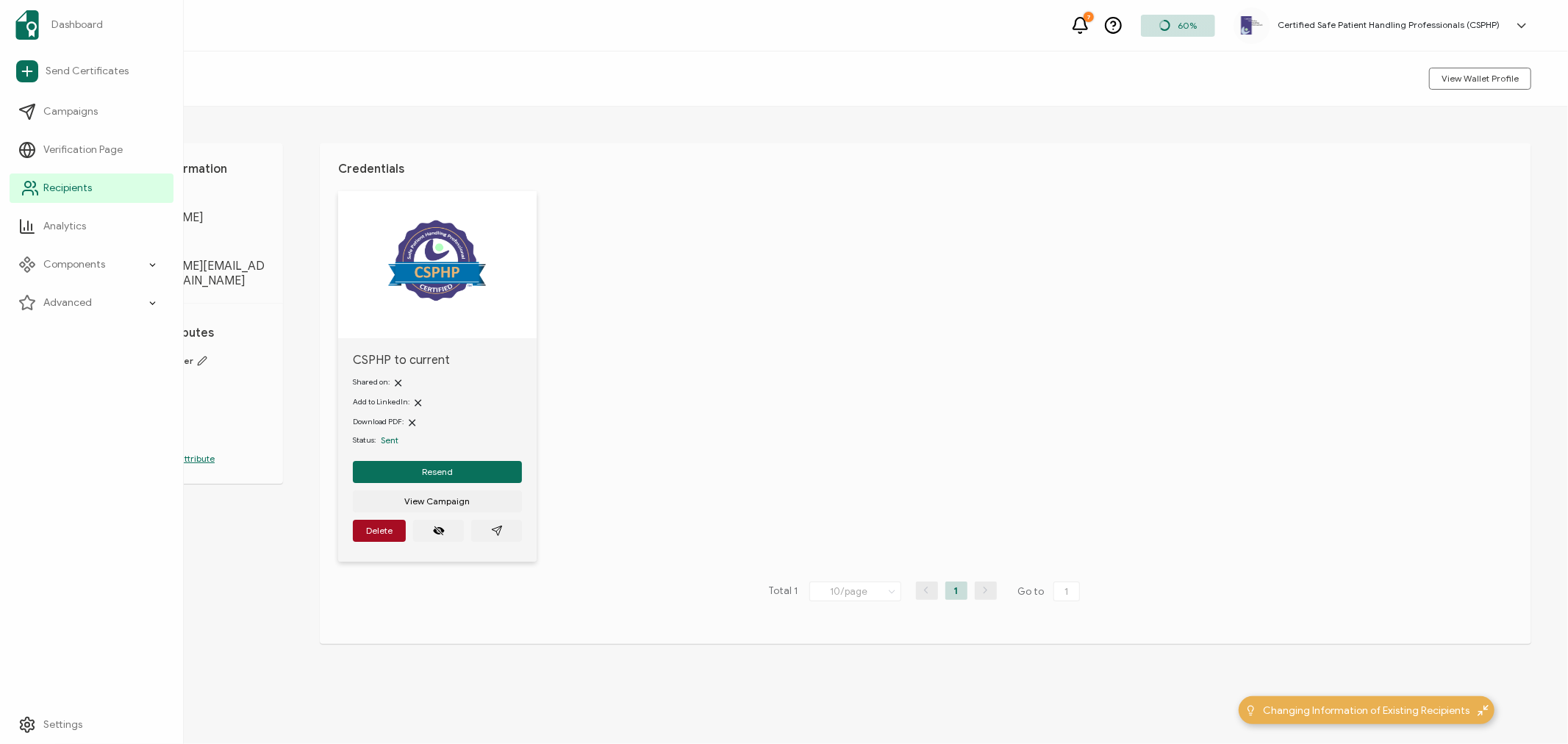
click at [28, 192] on icon at bounding box center [30, 188] width 17 height 17
